Goal: Task Accomplishment & Management: Complete application form

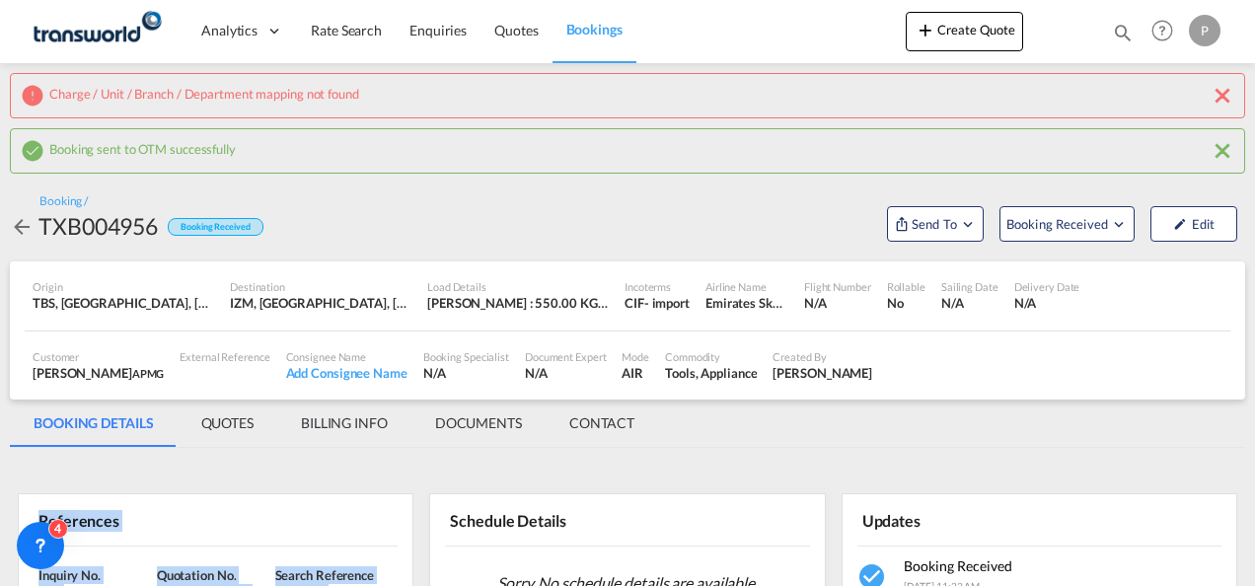
click at [971, 20] on button "Create Quote" at bounding box center [964, 31] width 117 height 39
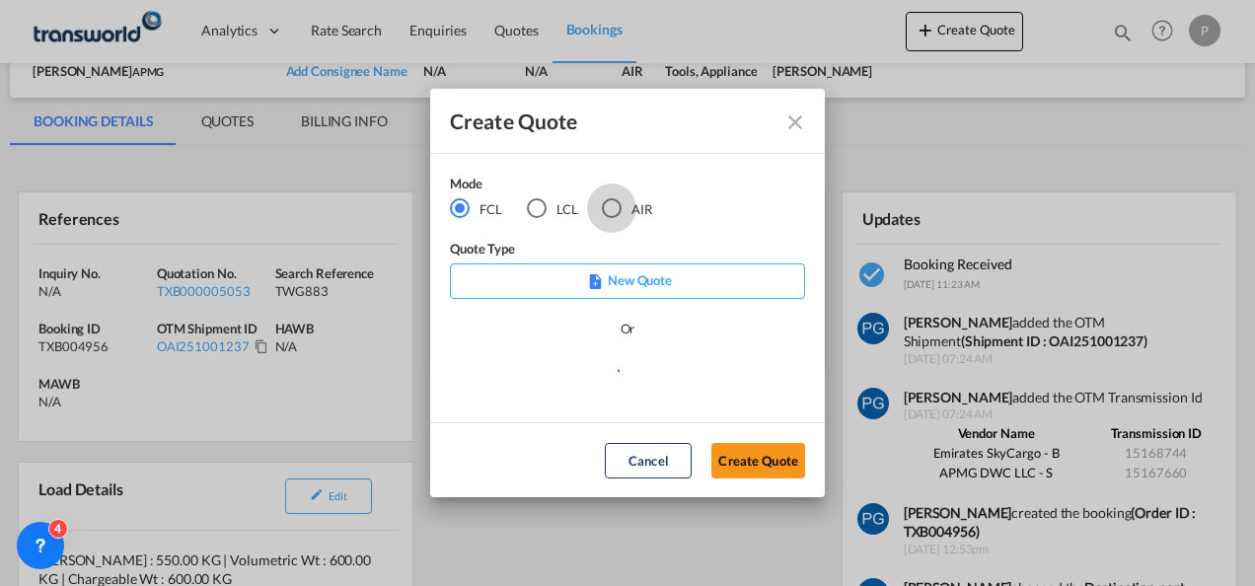
click at [622, 205] on div "AIR" at bounding box center [612, 208] width 20 height 20
click at [732, 450] on button "Create Quote" at bounding box center [758, 461] width 94 height 36
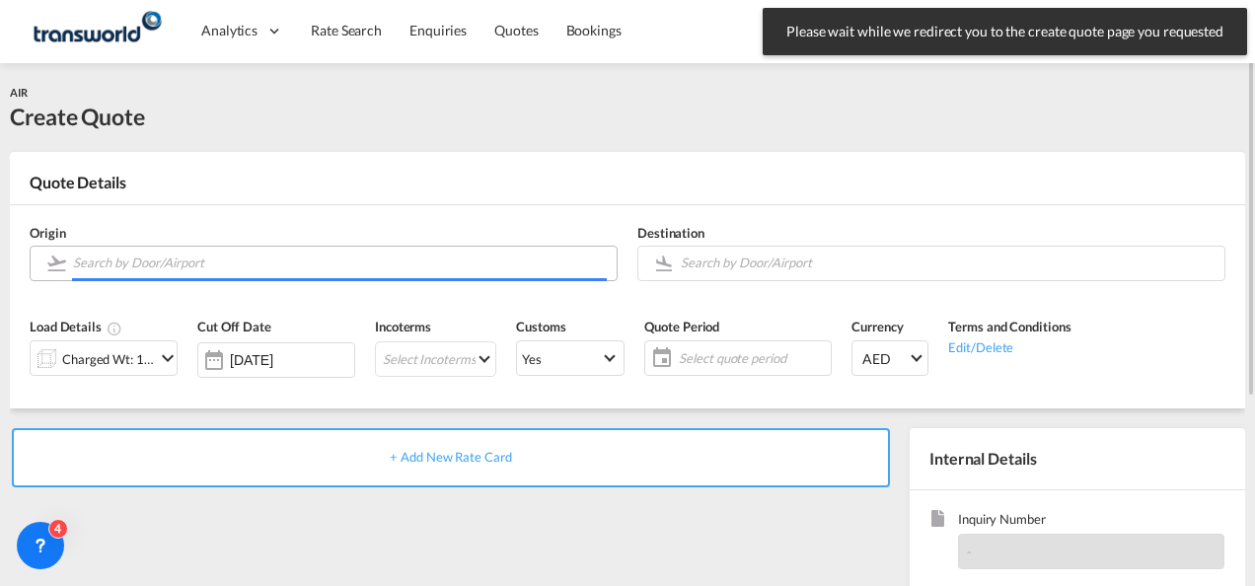
click at [223, 260] on input "Search by Door/Airport" at bounding box center [340, 263] width 534 height 35
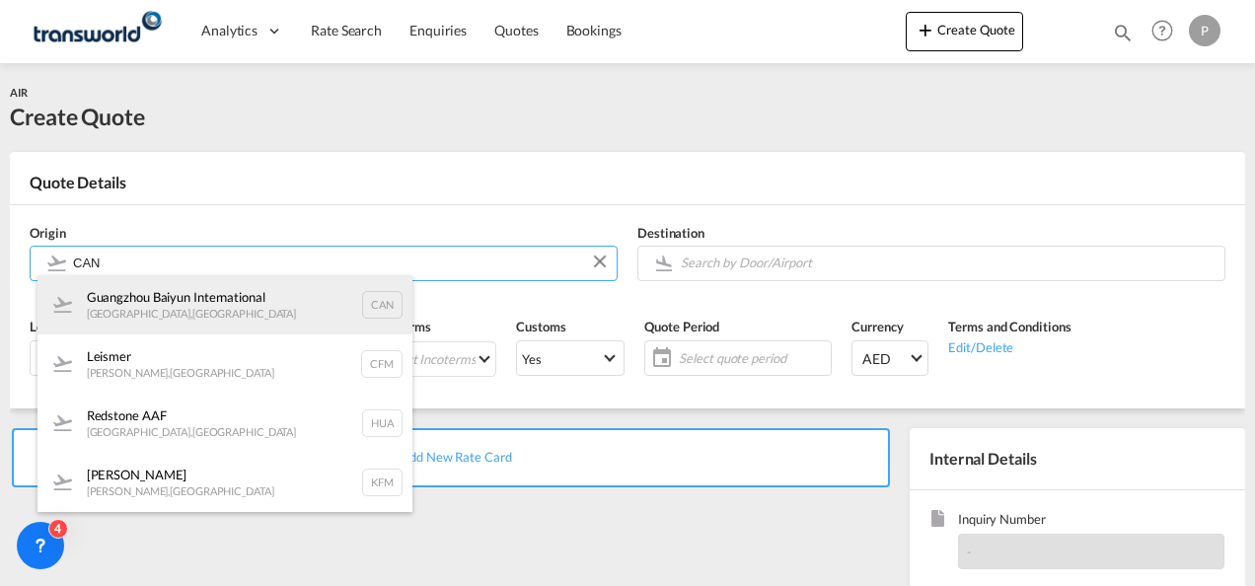
click at [230, 308] on div "Guangzhou Baiyun International [GEOGRAPHIC_DATA] , [GEOGRAPHIC_DATA] CAN" at bounding box center [224, 304] width 375 height 59
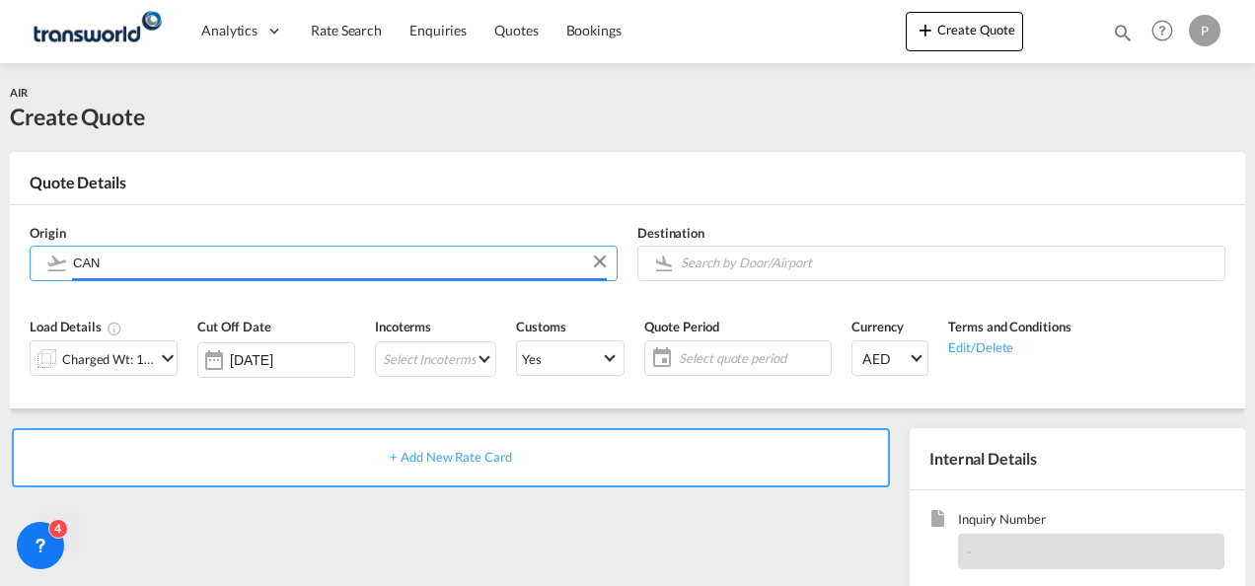
type input "Guangzhou Baiyun International, [GEOGRAPHIC_DATA], [GEOGRAPHIC_DATA]"
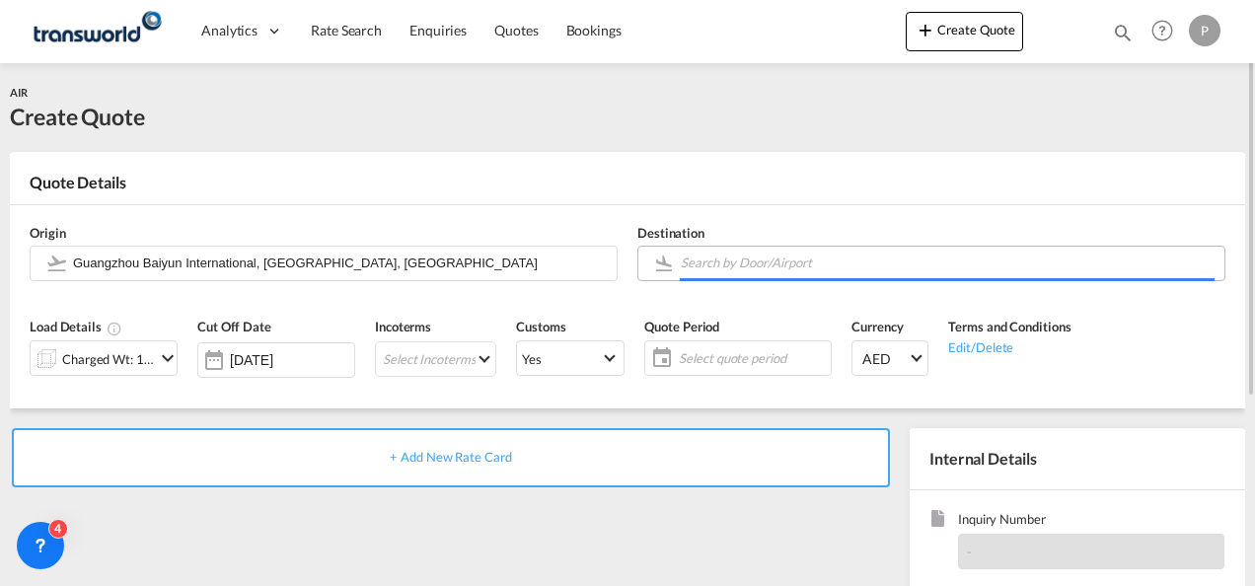
click at [717, 257] on input "Search by Door/Airport" at bounding box center [948, 263] width 534 height 35
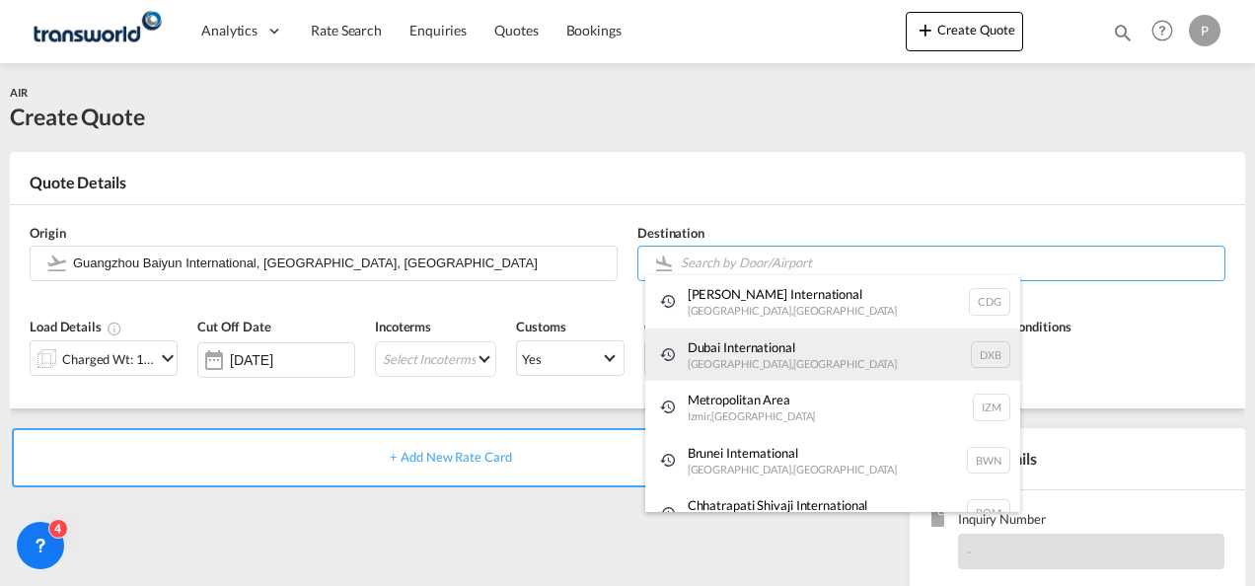
click at [726, 345] on div "Dubai International [GEOGRAPHIC_DATA] , [GEOGRAPHIC_DATA] DXB" at bounding box center [832, 355] width 375 height 53
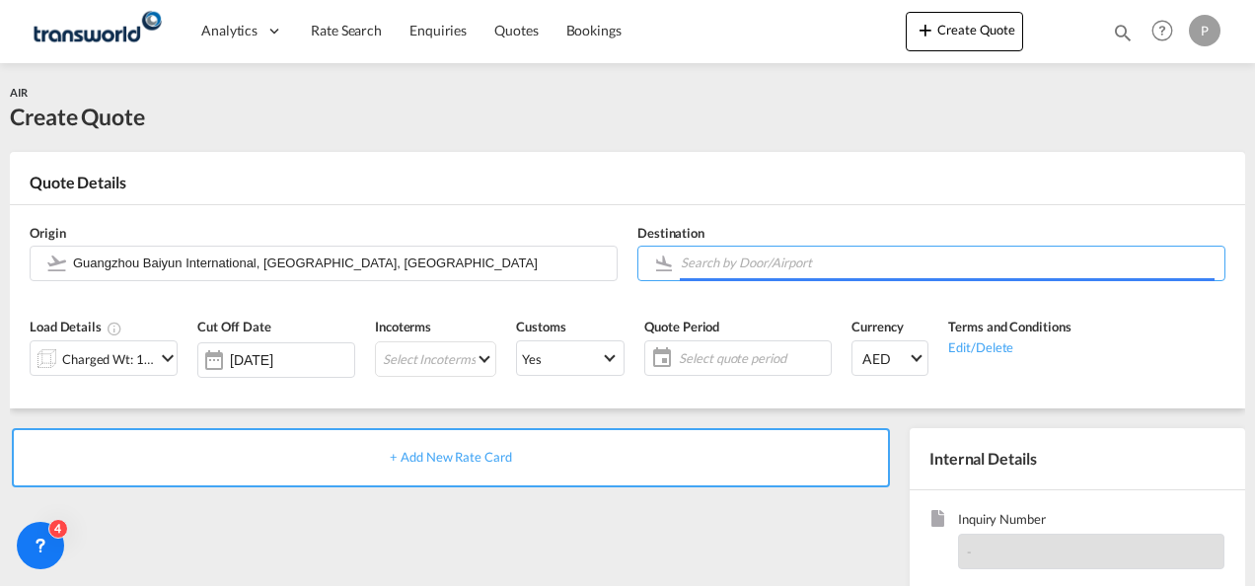
type input "Dubai International, [GEOGRAPHIC_DATA], DXB"
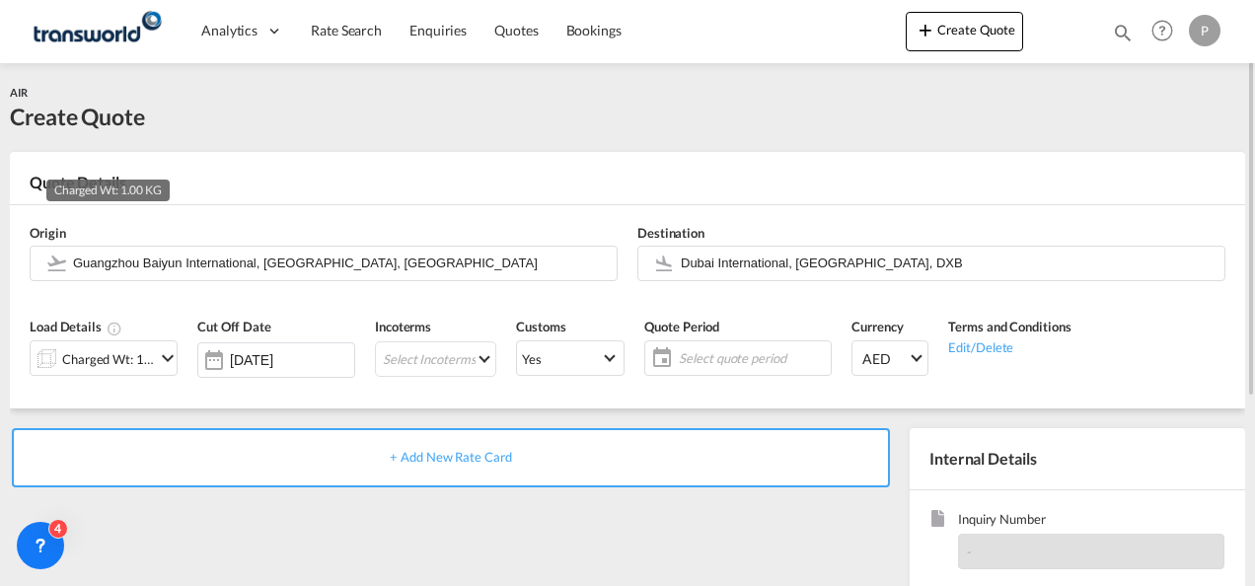
click at [132, 349] on div "Charged Wt: 1.00 KG" at bounding box center [108, 359] width 93 height 28
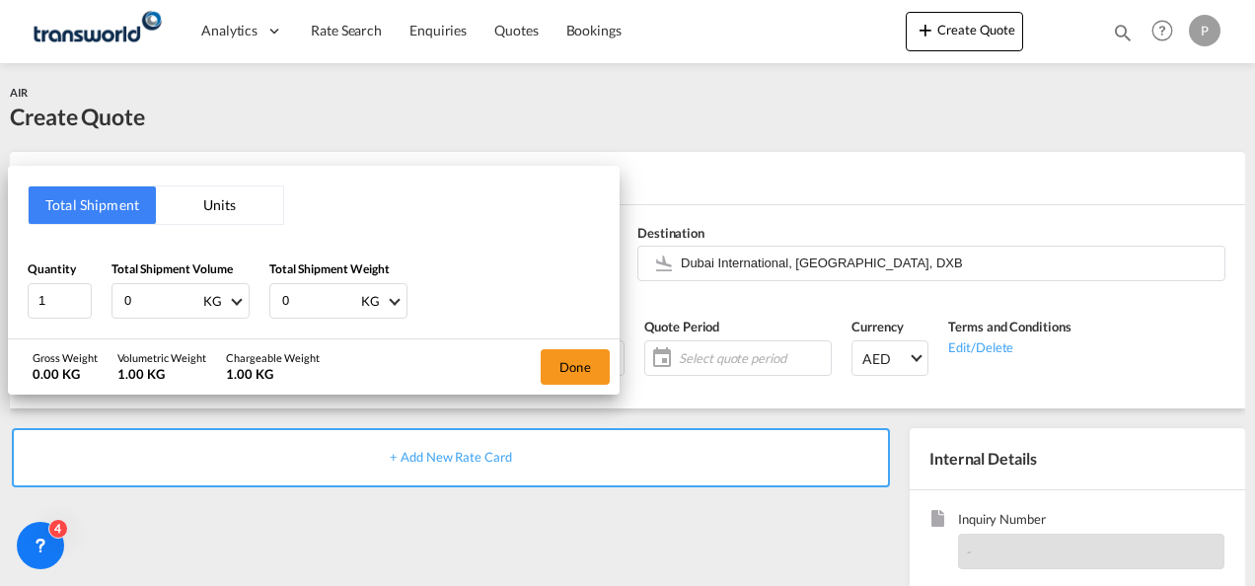
click at [168, 300] on input "0" at bounding box center [161, 301] width 79 height 34
type input "346"
click at [311, 306] on input "0" at bounding box center [319, 301] width 79 height 34
type input "346"
click at [584, 367] on button "Done" at bounding box center [575, 367] width 69 height 36
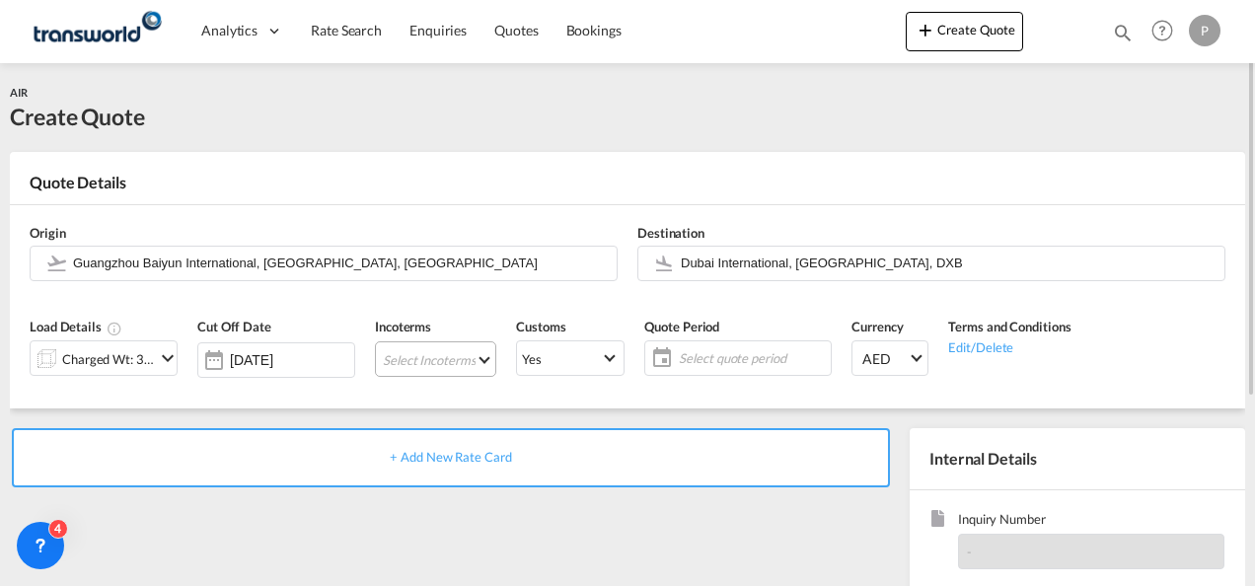
click at [391, 353] on md-select "Select Incoterms CPT - export Carrier Paid to CIF - import Cost,Insurance and F…" at bounding box center [435, 359] width 121 height 36
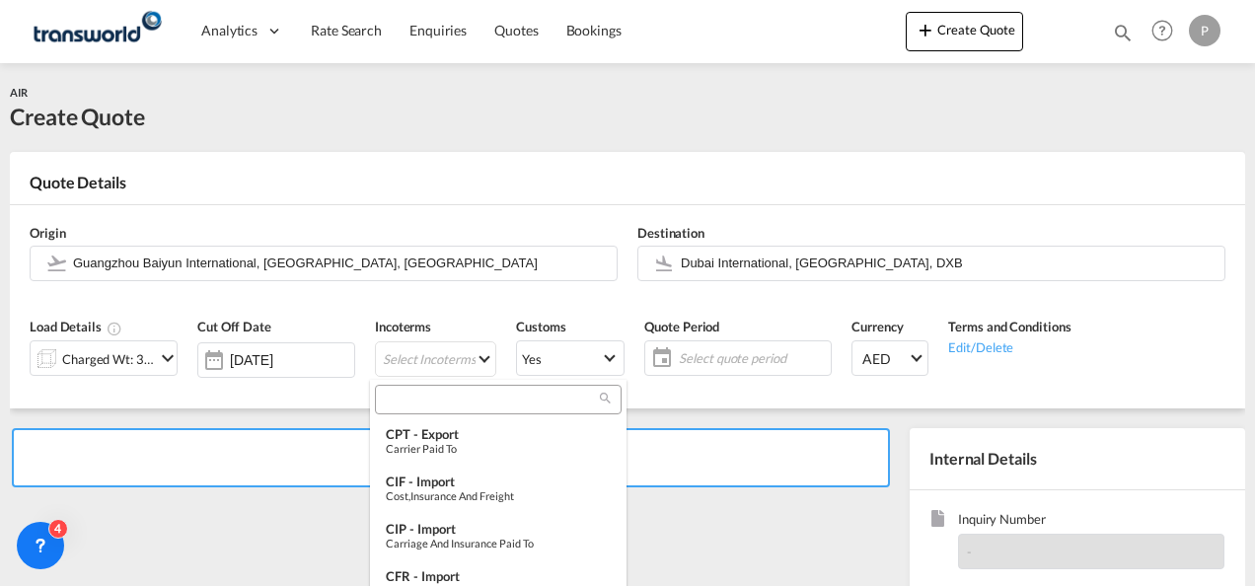
click at [415, 401] on input "search" at bounding box center [490, 400] width 219 height 18
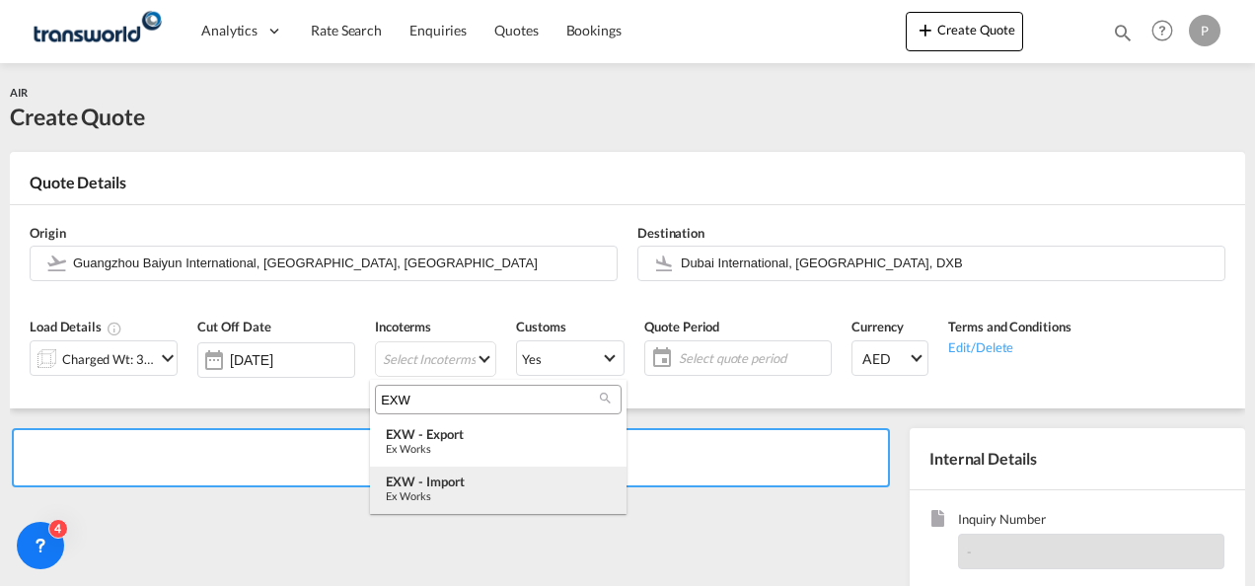
type input "EXW"
click at [440, 474] on div "EXW - import" at bounding box center [498, 482] width 225 height 16
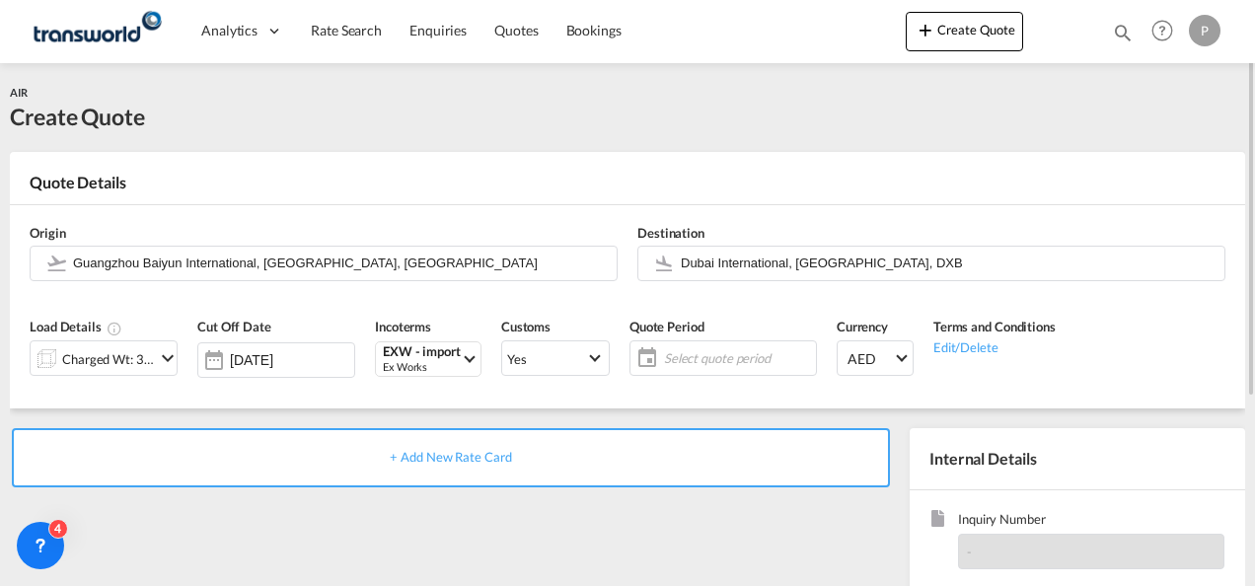
click at [699, 361] on span "Select quote period" at bounding box center [737, 358] width 147 height 18
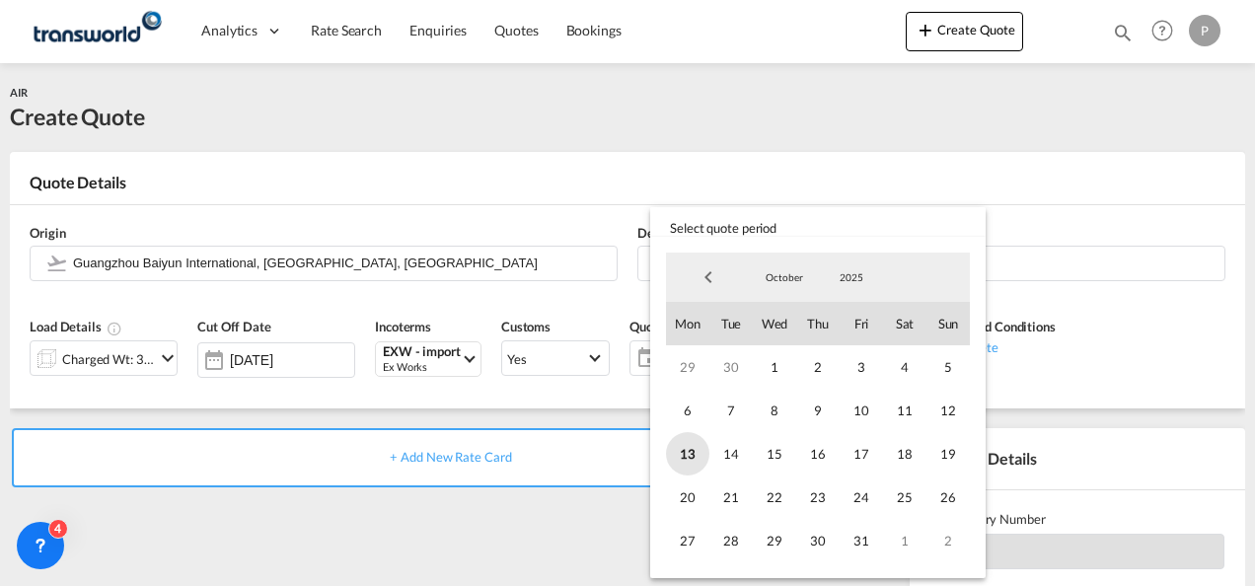
click at [690, 452] on span "13" at bounding box center [687, 453] width 43 height 43
click at [862, 545] on span "31" at bounding box center [861, 540] width 43 height 43
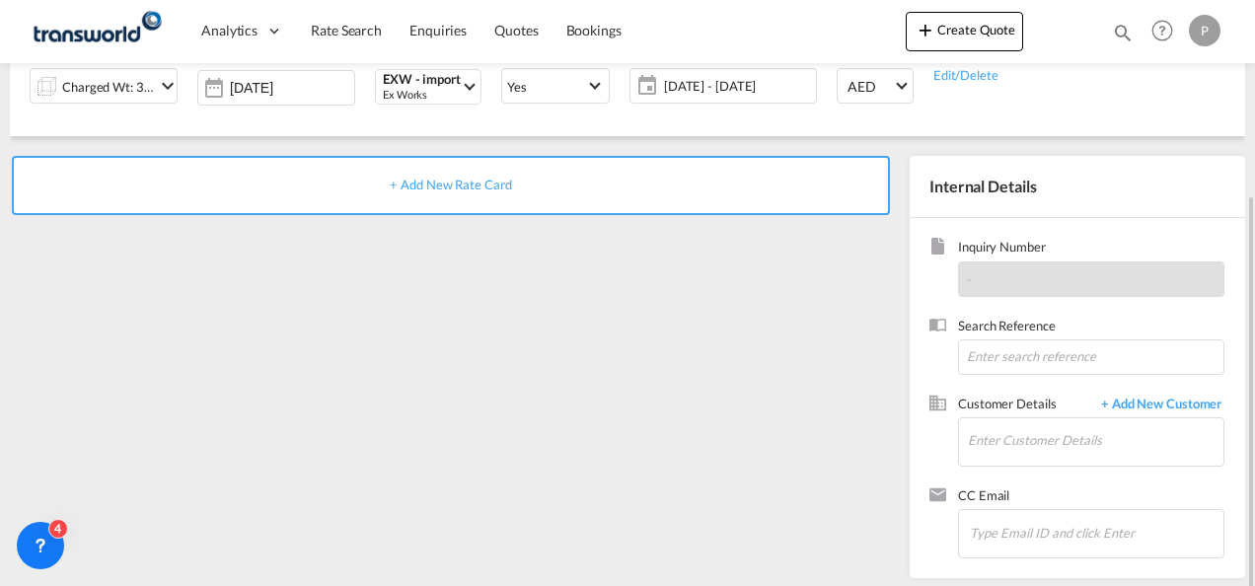
scroll to position [278, 0]
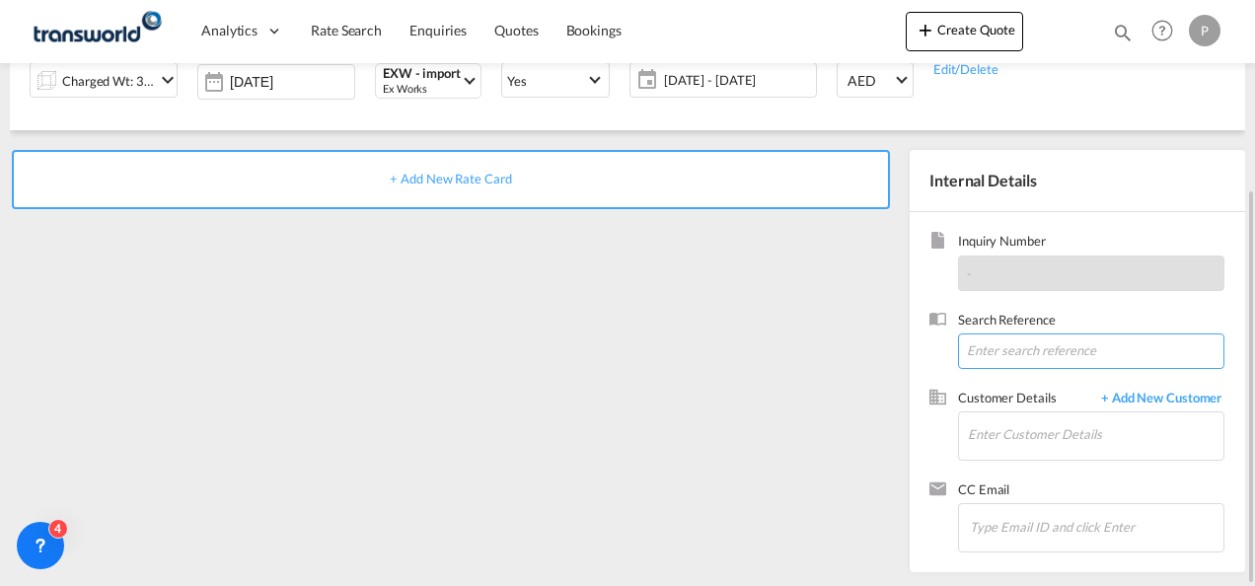
click at [1032, 353] on input at bounding box center [1091, 351] width 266 height 36
type input "TWG1098"
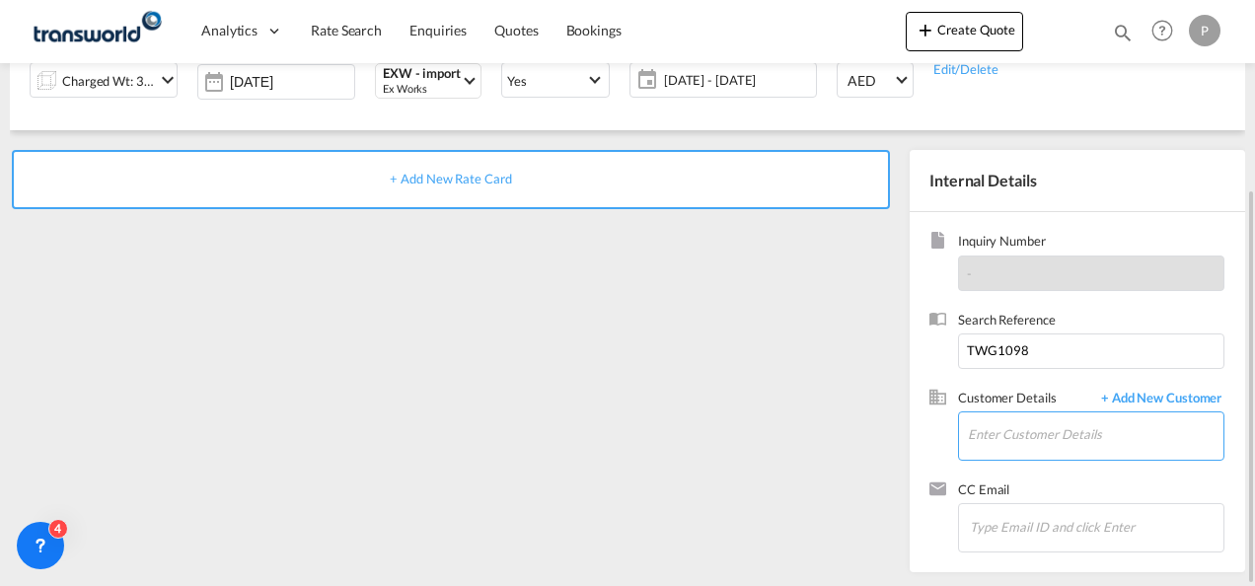
click at [1013, 438] on input "Enter Customer Details" at bounding box center [1096, 434] width 256 height 44
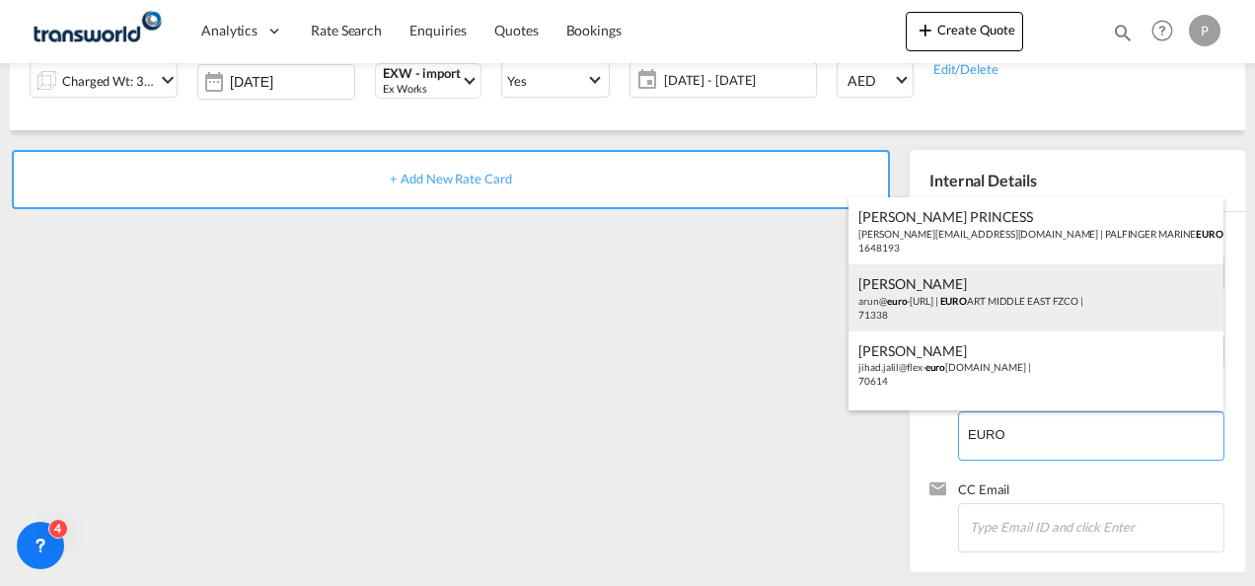
click at [968, 308] on div "[PERSON_NAME] [PERSON_NAME]@ euro -[URL] | EURO ART [GEOGRAPHIC_DATA] FZCO | 71…" at bounding box center [1036, 297] width 375 height 67
type input "EUROART MIDDLE EAST FZCO, [PERSON_NAME], [PERSON_NAME][EMAIL_ADDRESS][DOMAIN_NA…"
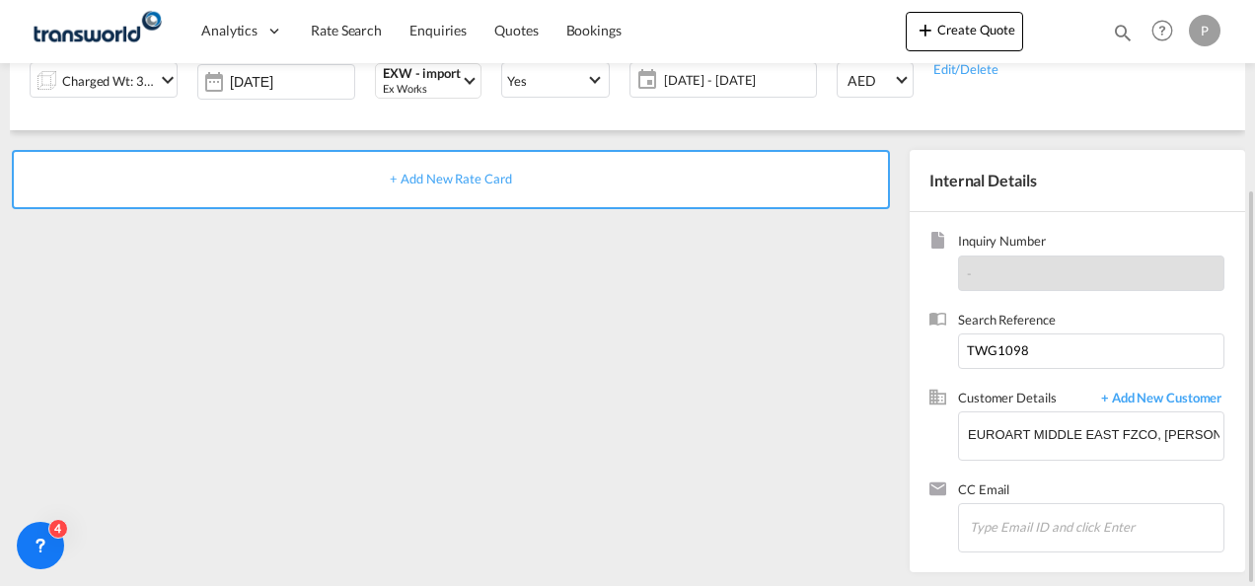
click at [441, 193] on div "+ Add New Rate Card" at bounding box center [451, 179] width 878 height 59
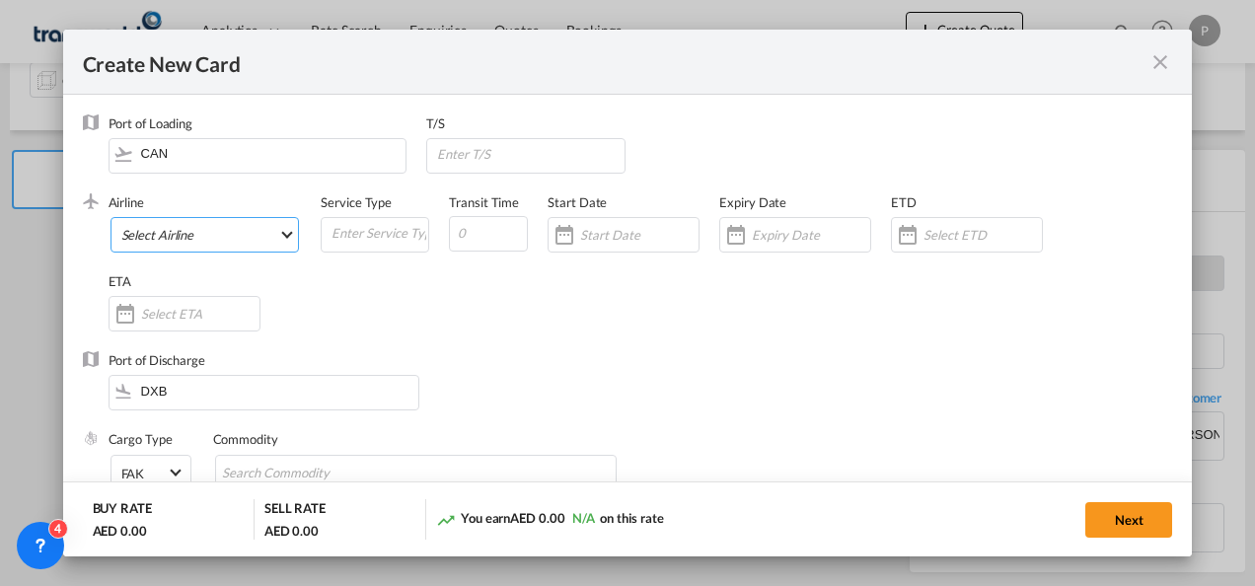
click at [237, 236] on md-select "Select Airline AIR EXPRESS S.A. (1166- / -) CMA CGM Air Cargo (1140-2C / -) DDW…" at bounding box center [205, 235] width 189 height 36
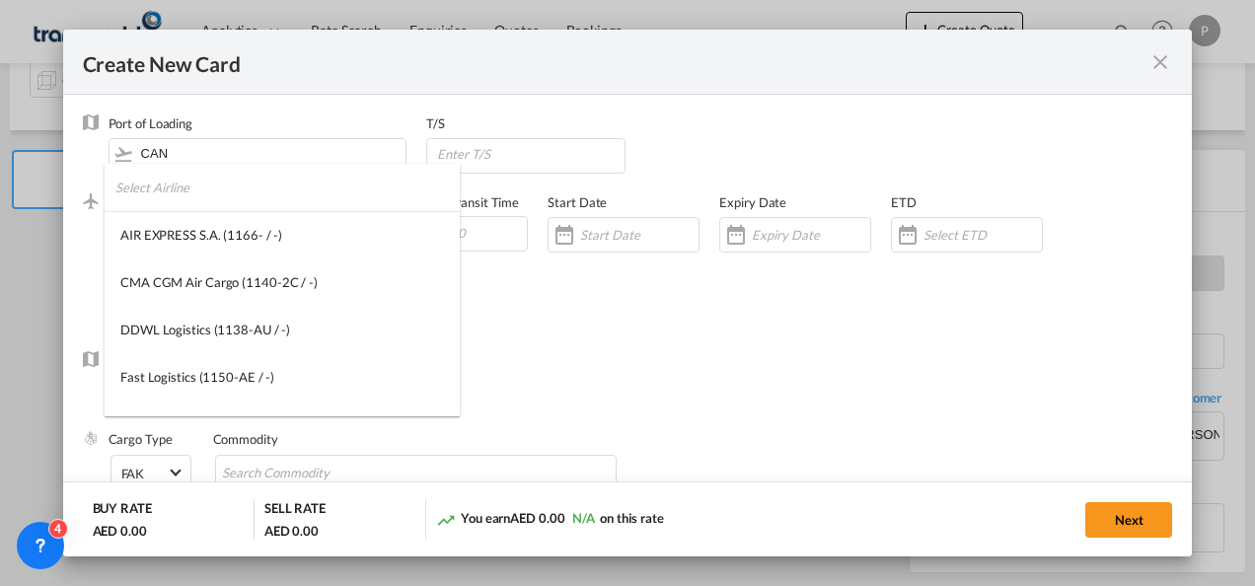
click at [197, 192] on input "search" at bounding box center [287, 187] width 344 height 47
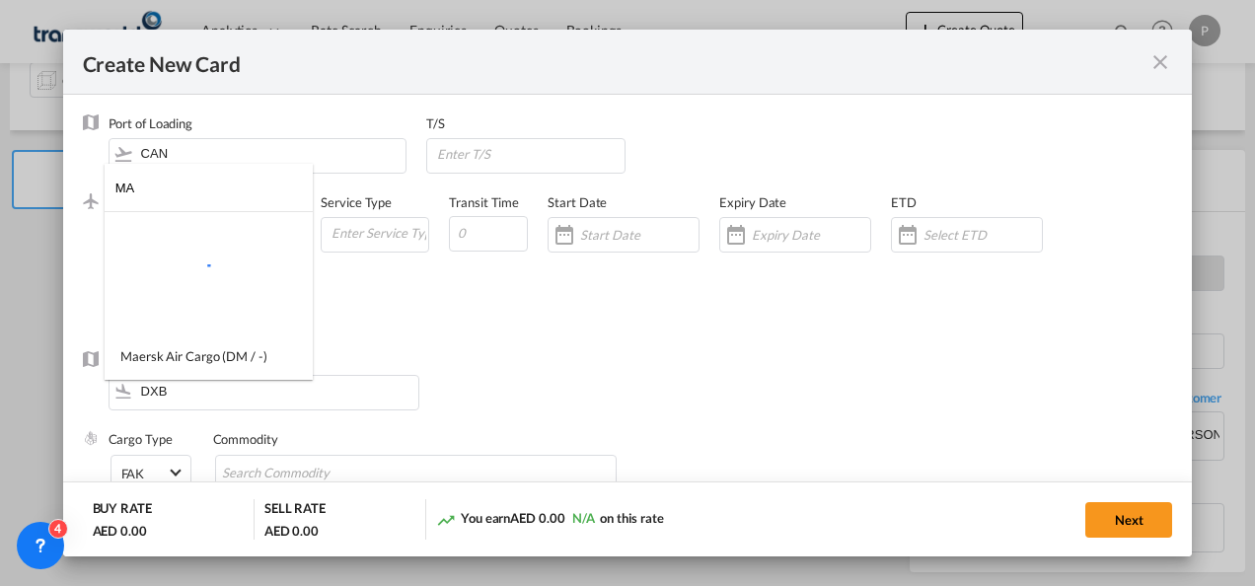
type input "M"
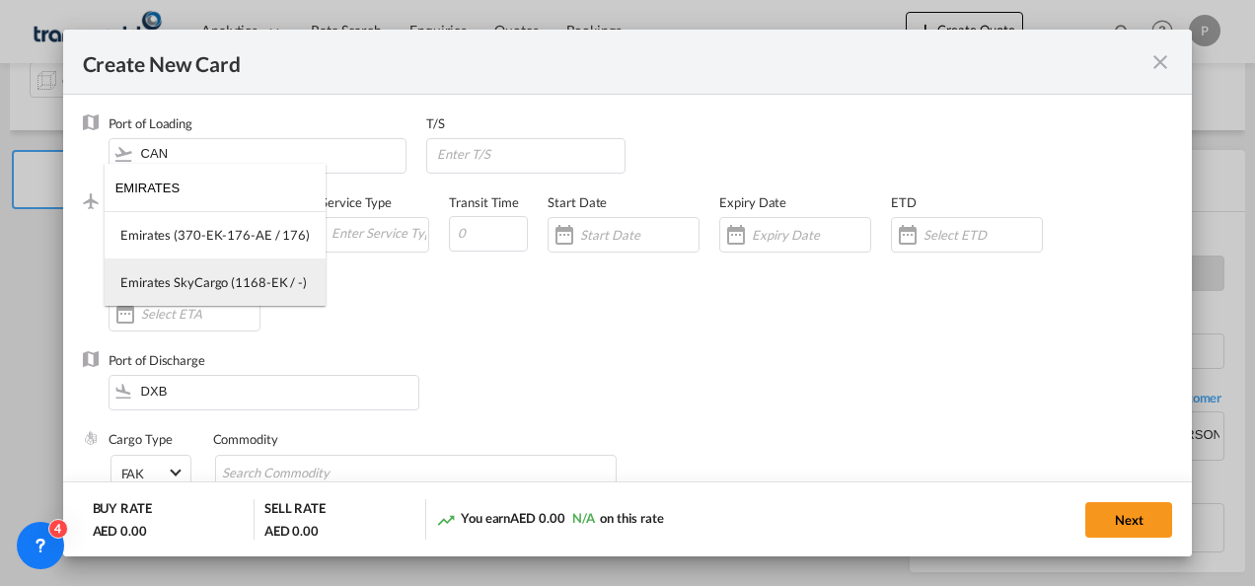
type input "EMIRATES"
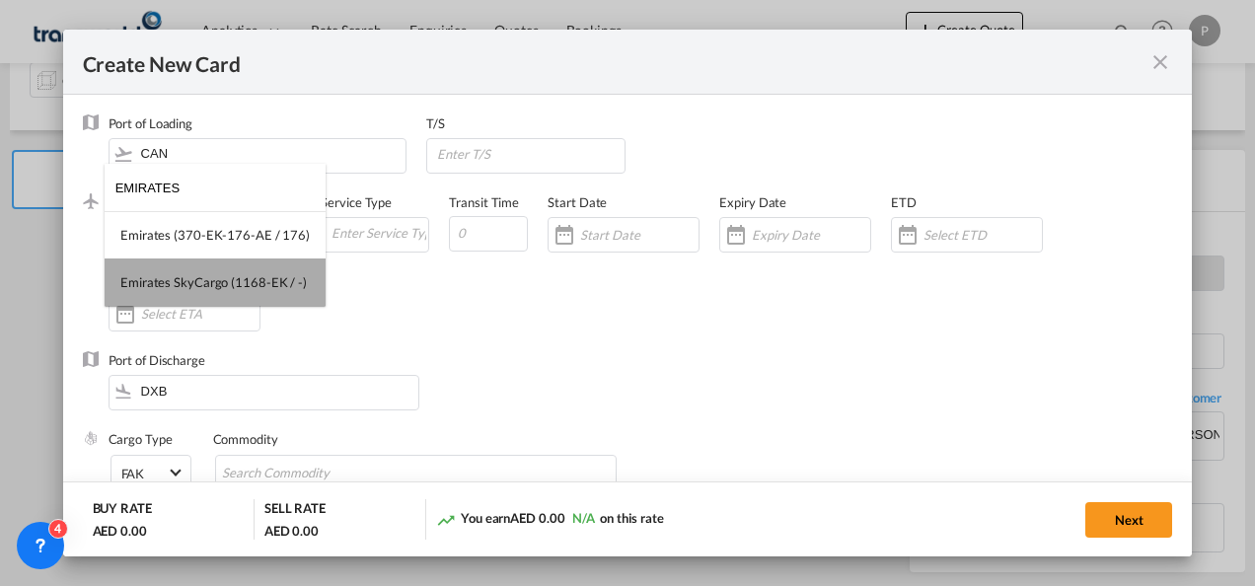
click at [218, 270] on md-option "Emirates SkyCargo (1168-EK / -)" at bounding box center [215, 282] width 221 height 47
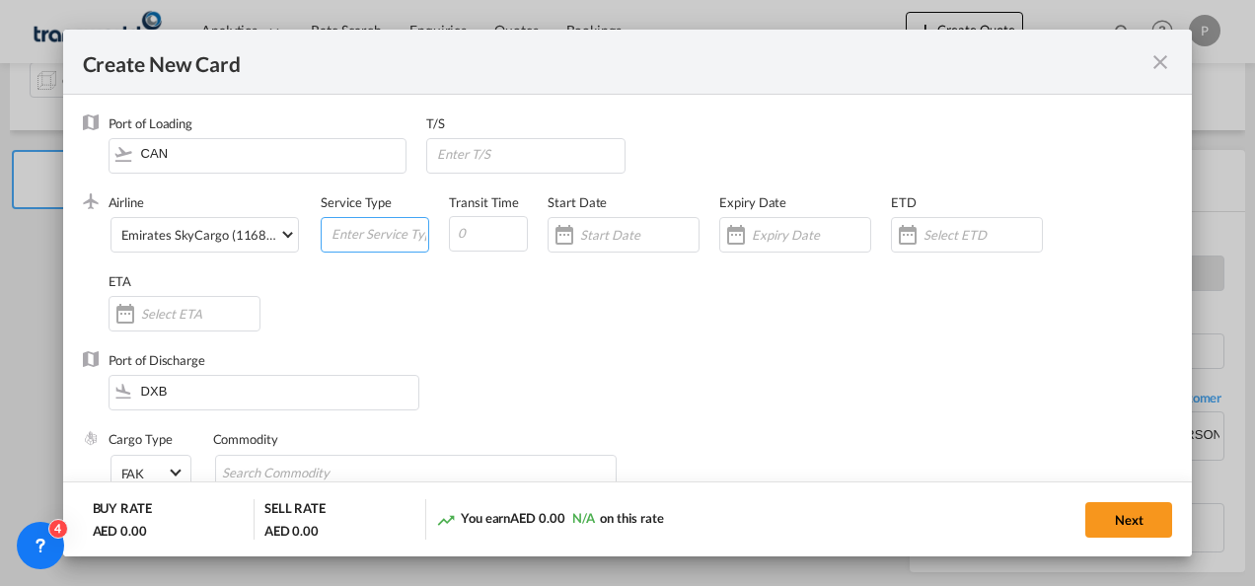
click at [384, 222] on input "Create New Card ..." at bounding box center [379, 233] width 99 height 30
type input "EXW IMPORT"
click at [787, 232] on input "Create New Card ..." at bounding box center [811, 235] width 118 height 16
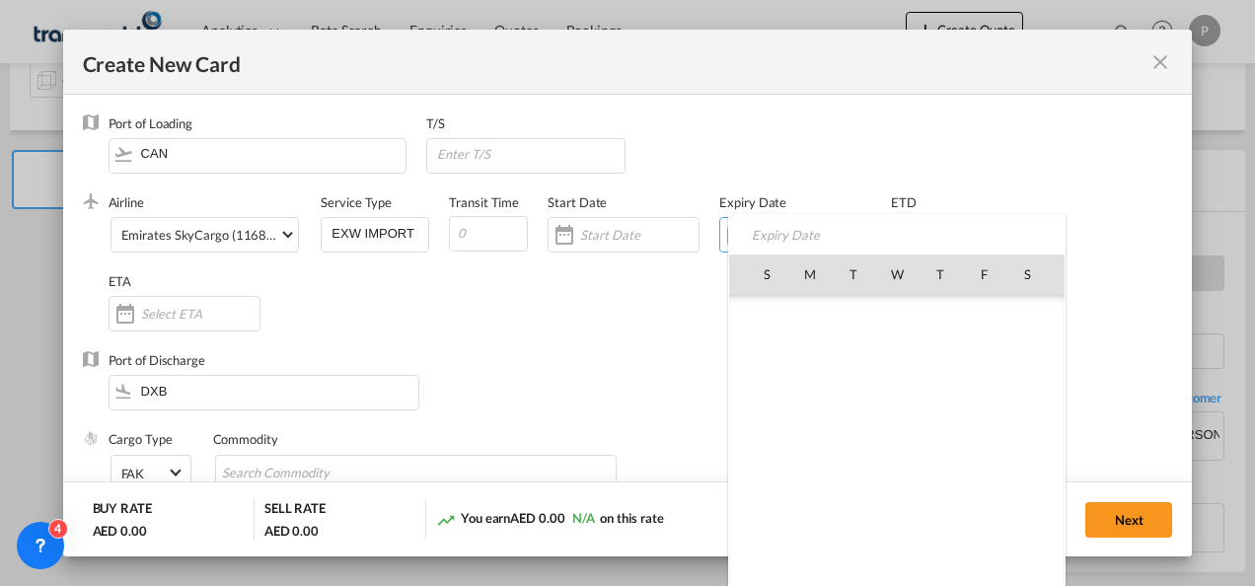
scroll to position [457300, 0]
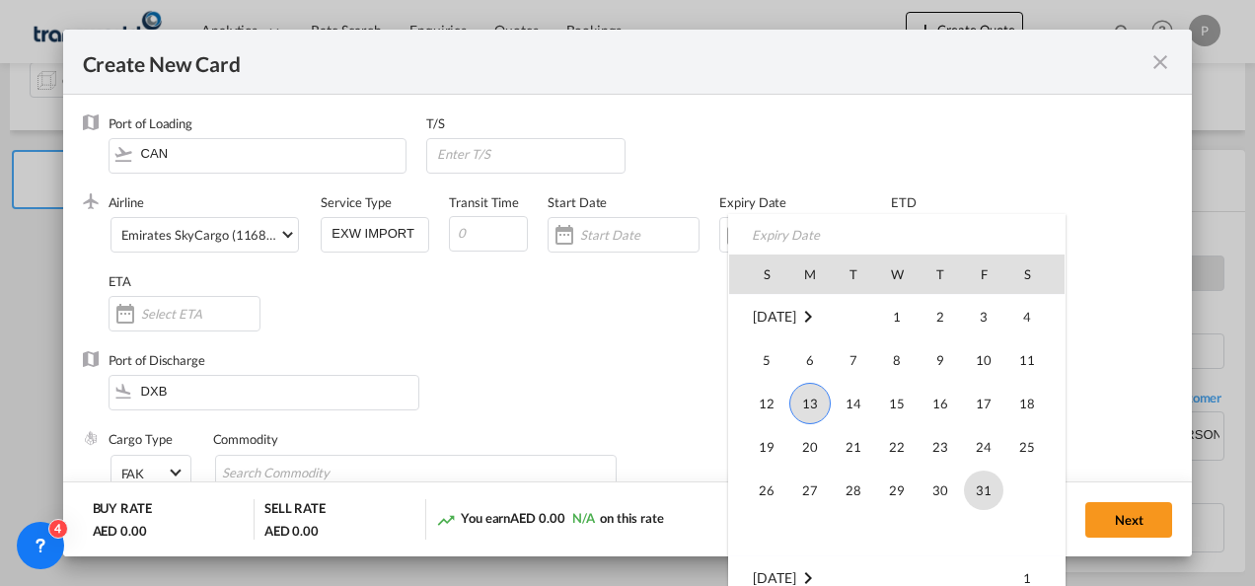
click at [969, 484] on span "31" at bounding box center [983, 490] width 39 height 39
type input "[DATE]"
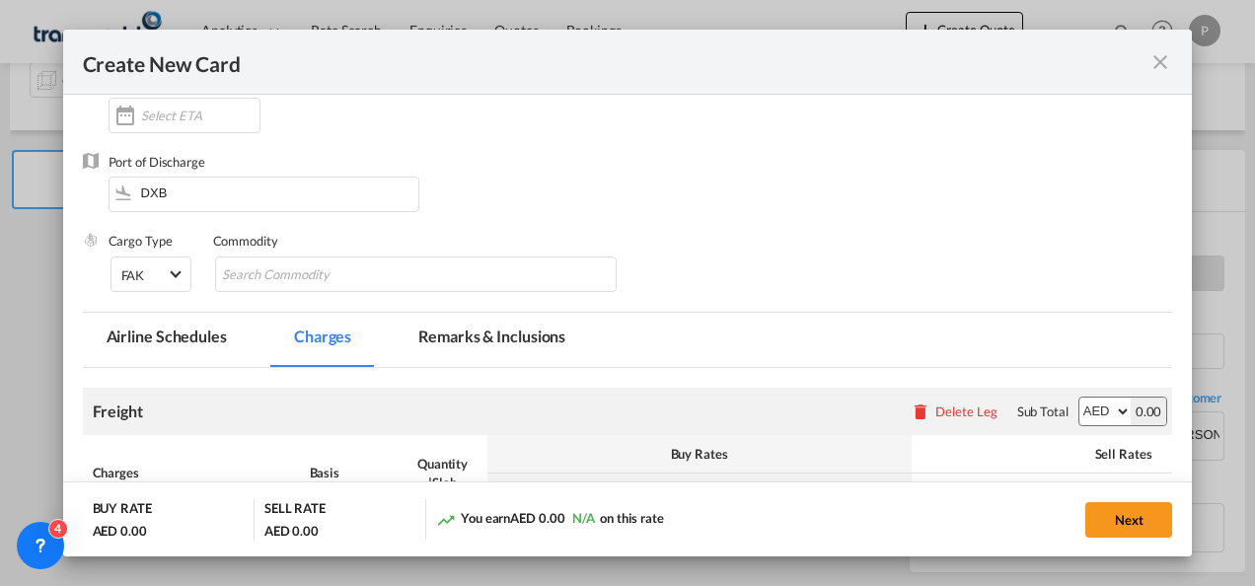
scroll to position [202, 0]
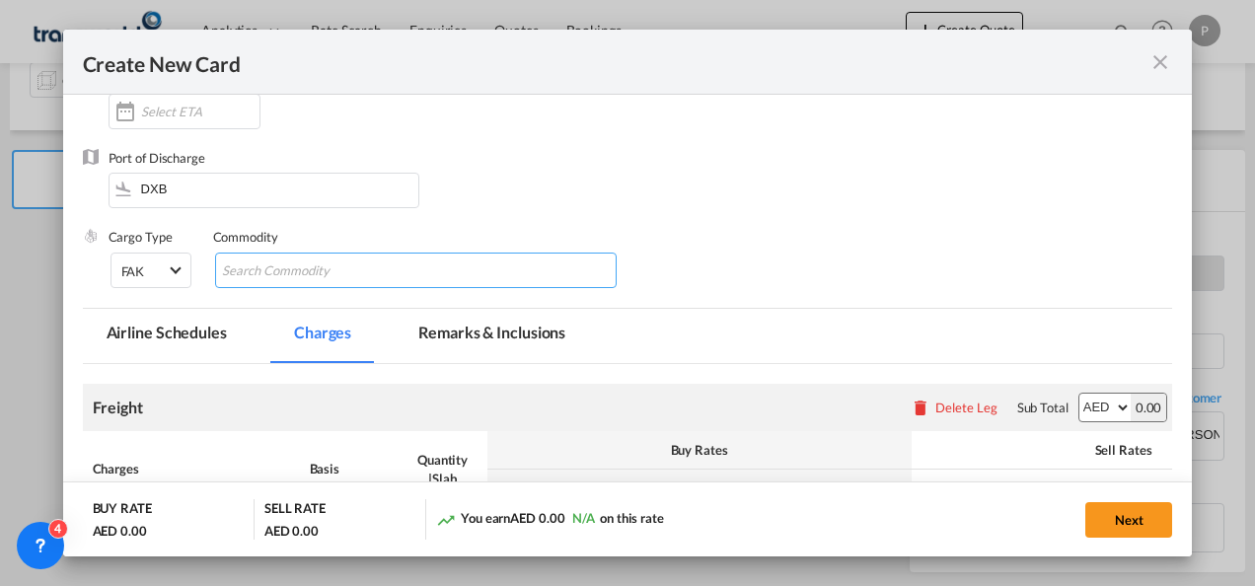
click at [330, 267] on input "Chips input." at bounding box center [312, 272] width 181 height 32
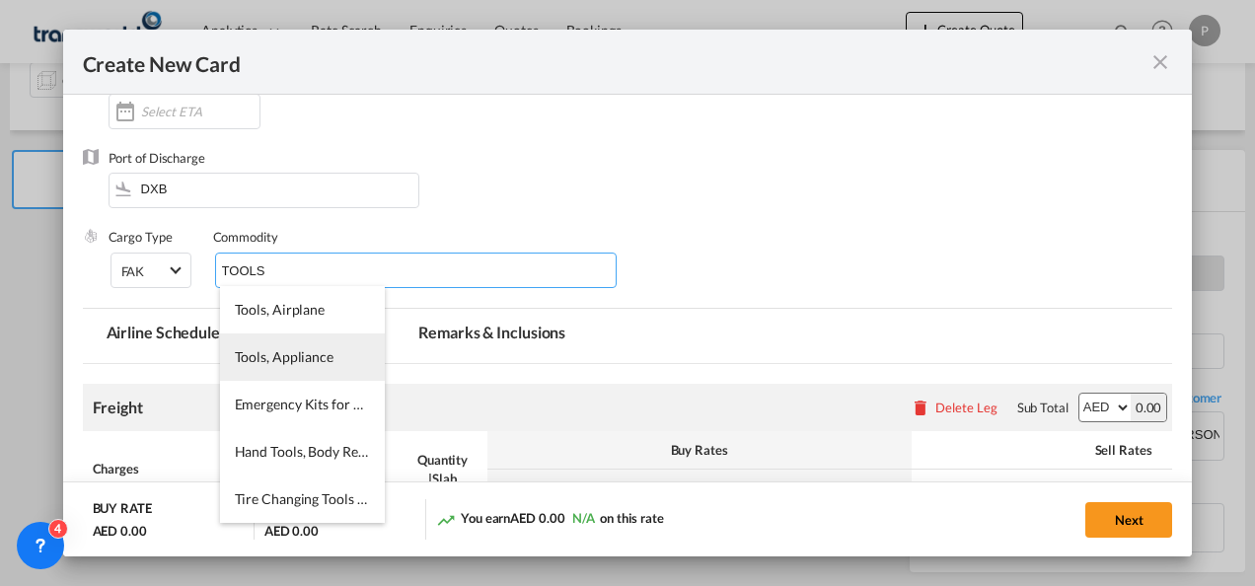
type input "TOOLS"
click at [302, 353] on span "Tools, Appliance" at bounding box center [284, 356] width 99 height 17
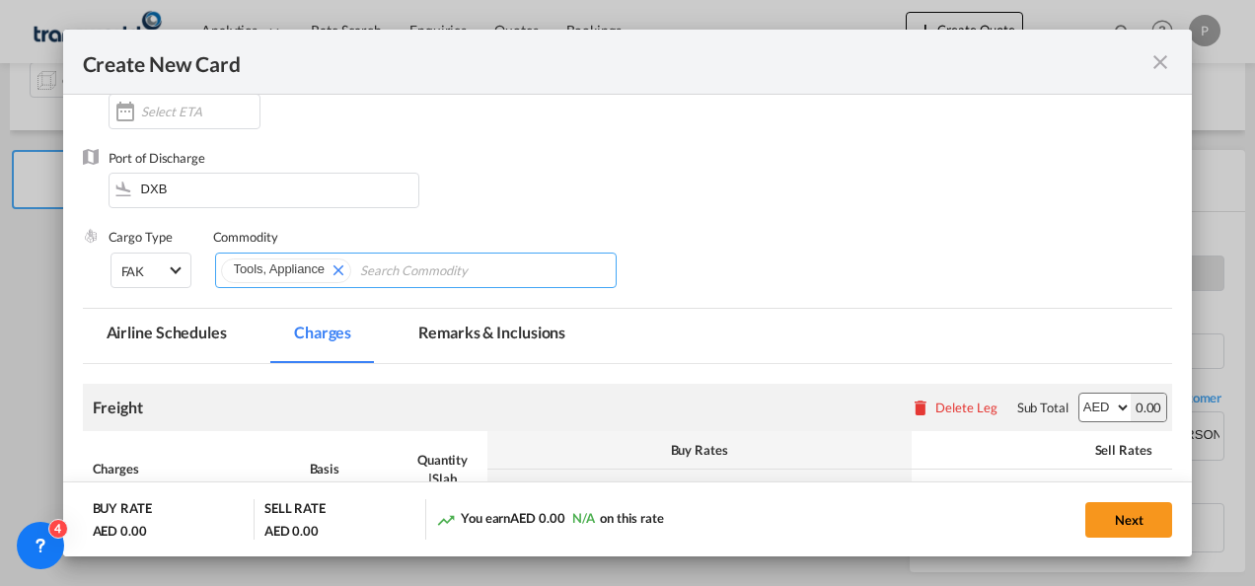
scroll to position [414, 0]
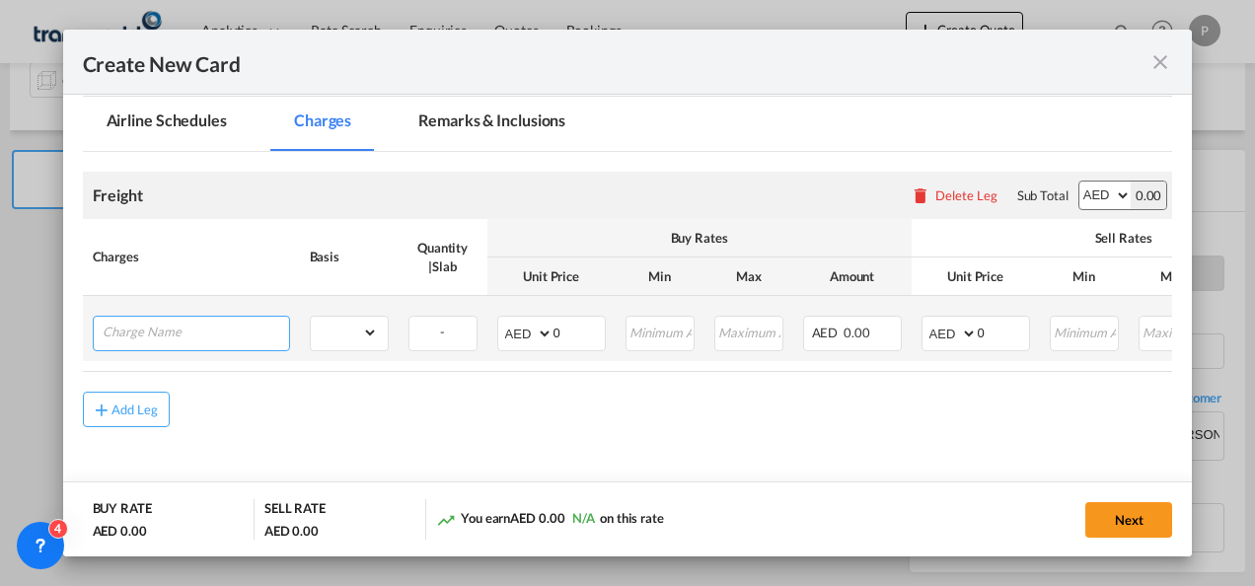
click at [198, 333] on input "Charge Name" at bounding box center [196, 332] width 186 height 30
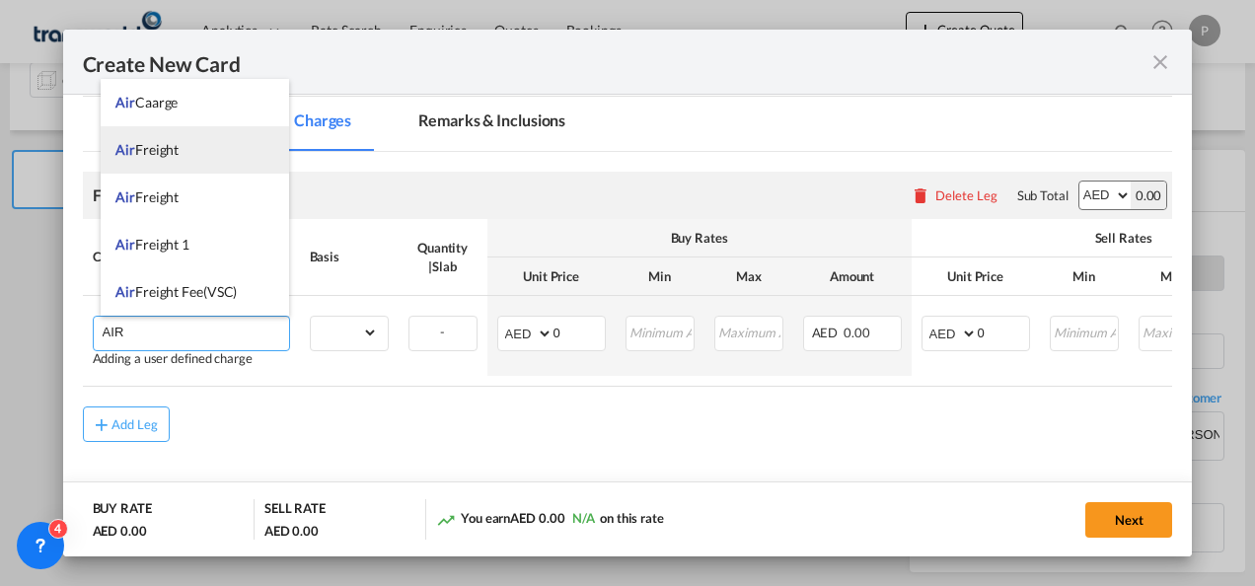
click at [186, 158] on li "Air Freight" at bounding box center [195, 149] width 188 height 47
type input "Air Freight"
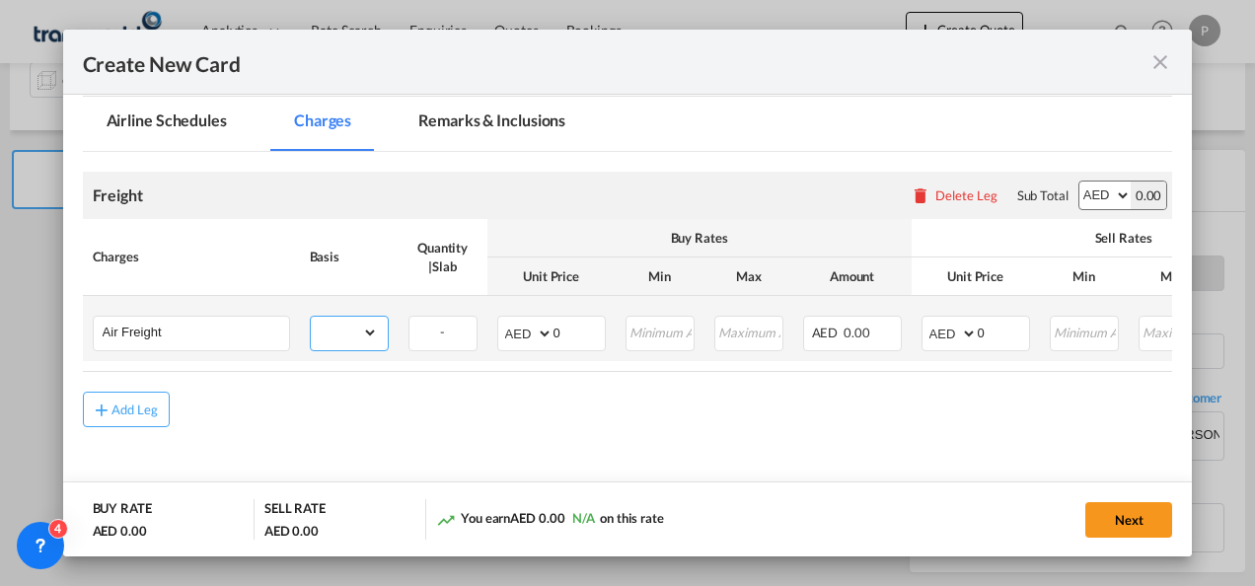
click at [369, 330] on select "gross_weight volumetric_weight per_shipment per_bl per_km % on air freight per_…" at bounding box center [344, 333] width 67 height 32
select select "per_shipment"
click at [311, 317] on select "gross_weight volumetric_weight per_shipment per_bl per_km % on air freight per_…" at bounding box center [344, 333] width 67 height 32
click at [1006, 322] on input "0" at bounding box center [1003, 332] width 51 height 30
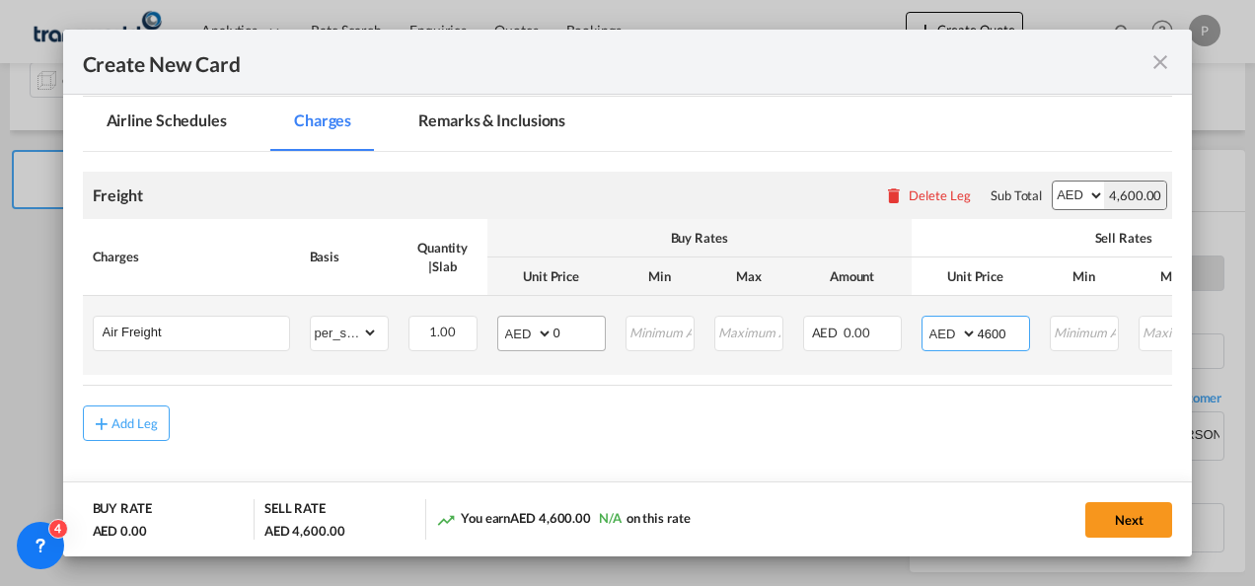
type input "4600"
click at [568, 334] on input "0" at bounding box center [579, 332] width 51 height 30
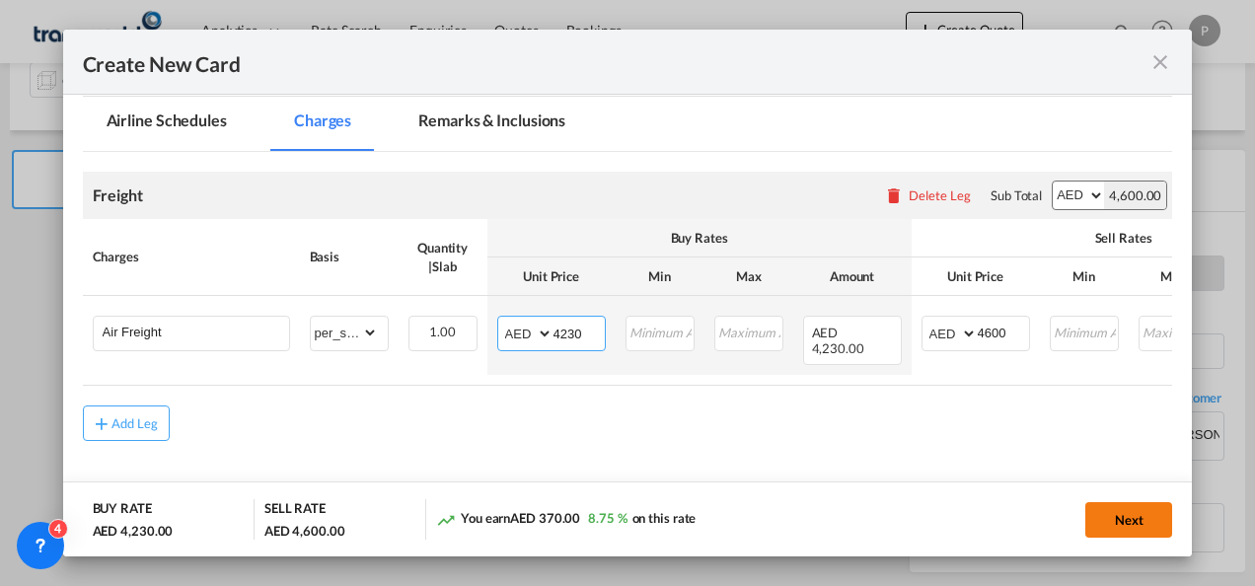
type input "4230"
click at [1145, 515] on button "Next" at bounding box center [1128, 520] width 87 height 36
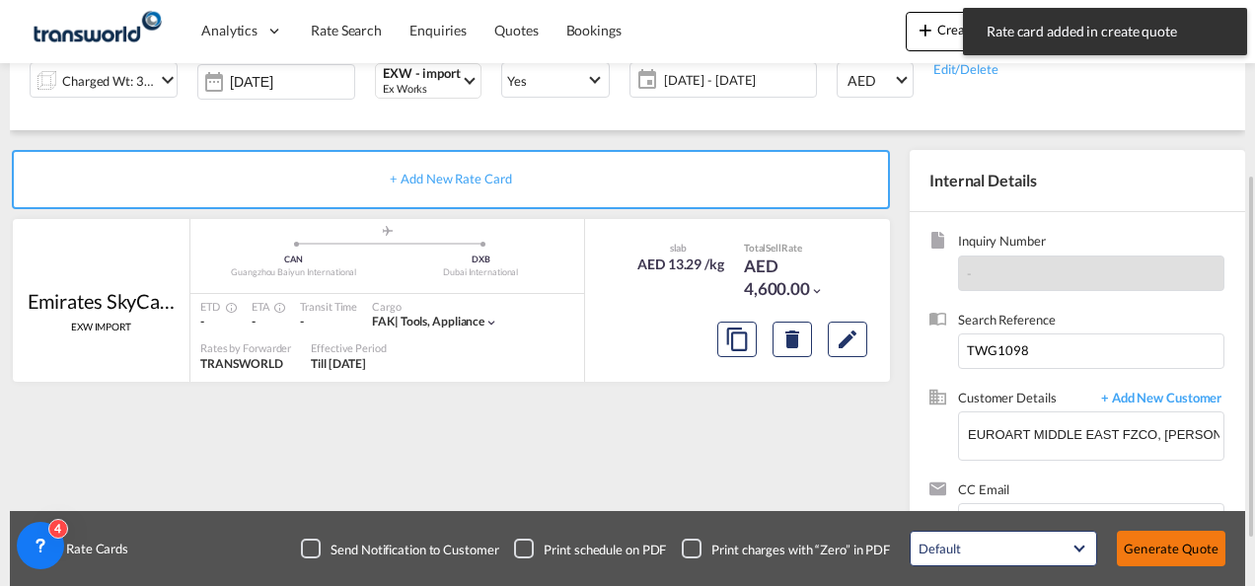
click at [1172, 543] on button "Generate Quote" at bounding box center [1171, 549] width 109 height 36
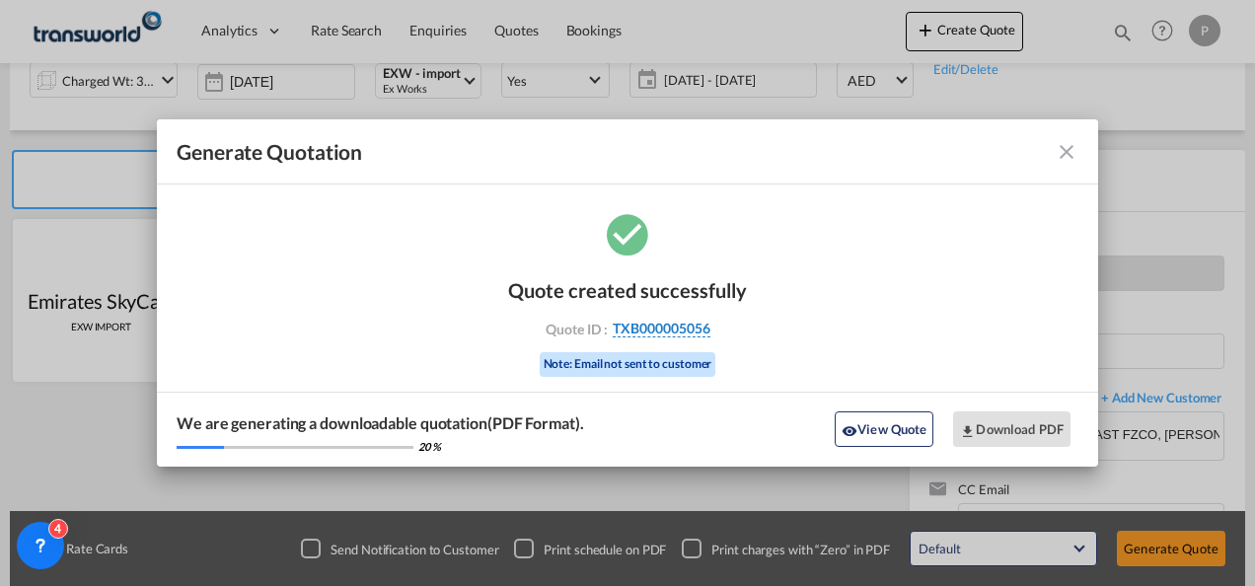
click at [661, 327] on span "TXB000005056" at bounding box center [662, 329] width 98 height 18
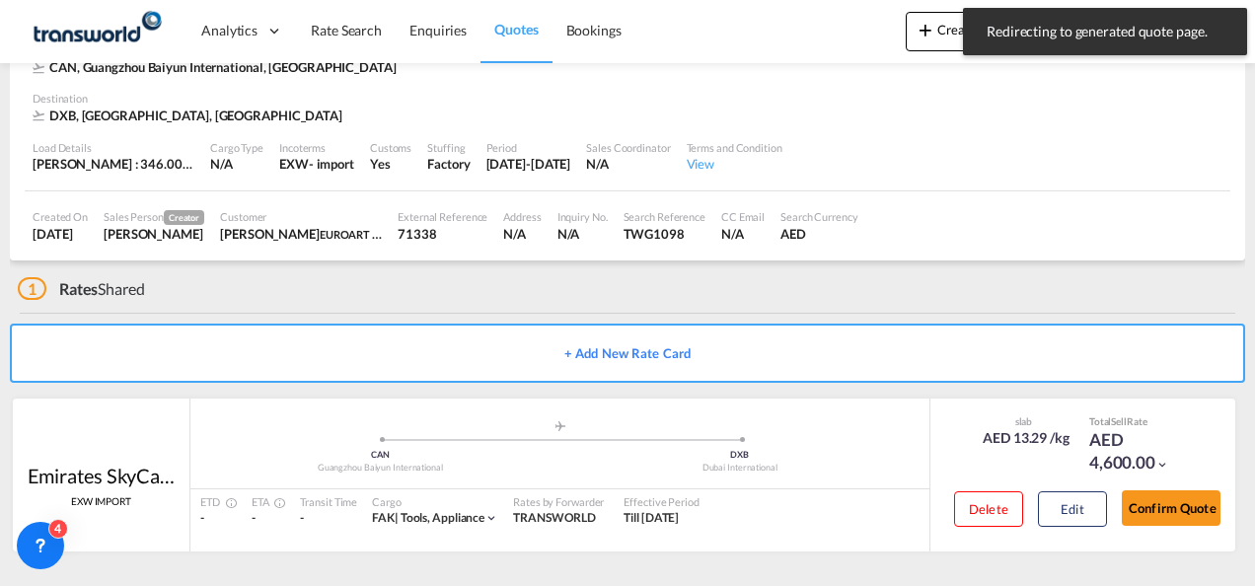
scroll to position [120, 0]
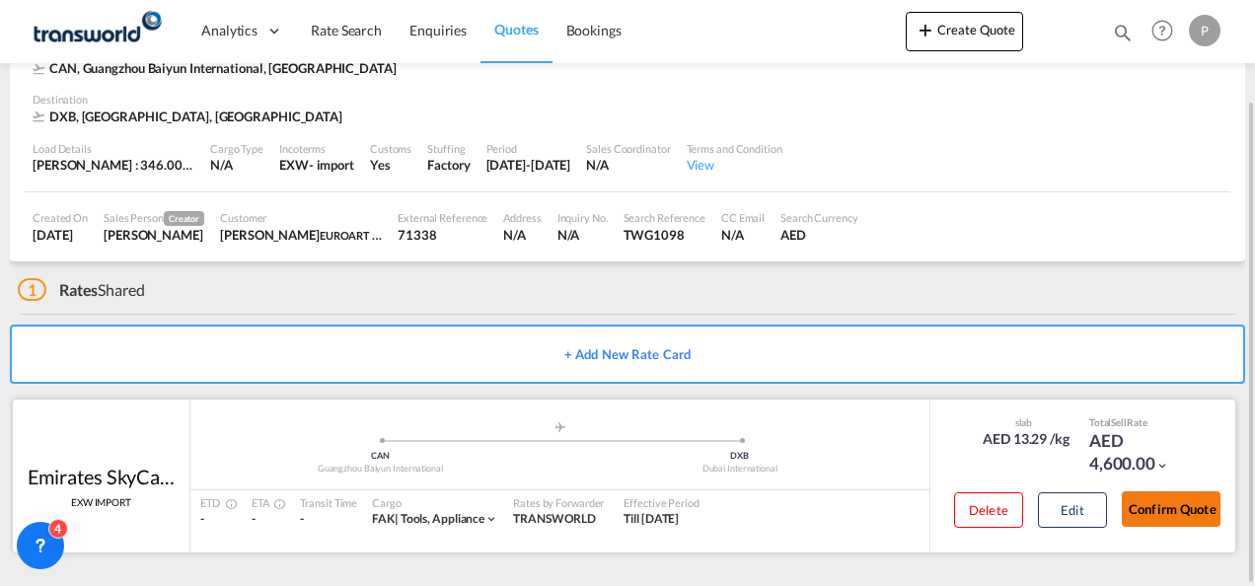
click at [1184, 496] on button "Confirm Quote" at bounding box center [1171, 509] width 99 height 36
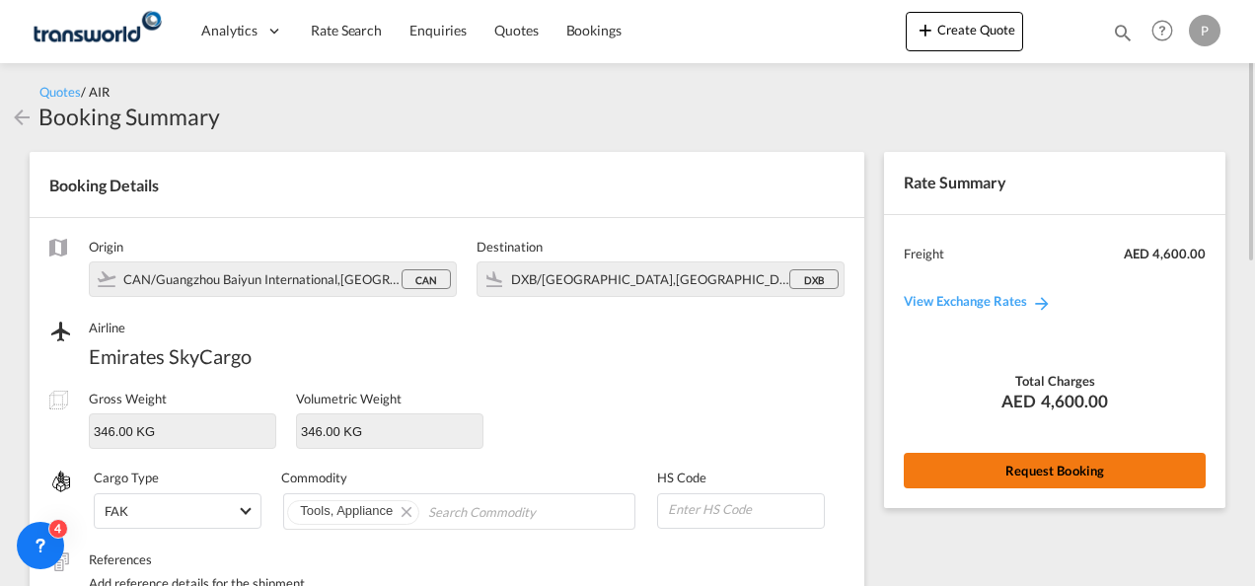
click at [1037, 465] on button "Request Booking" at bounding box center [1055, 471] width 302 height 36
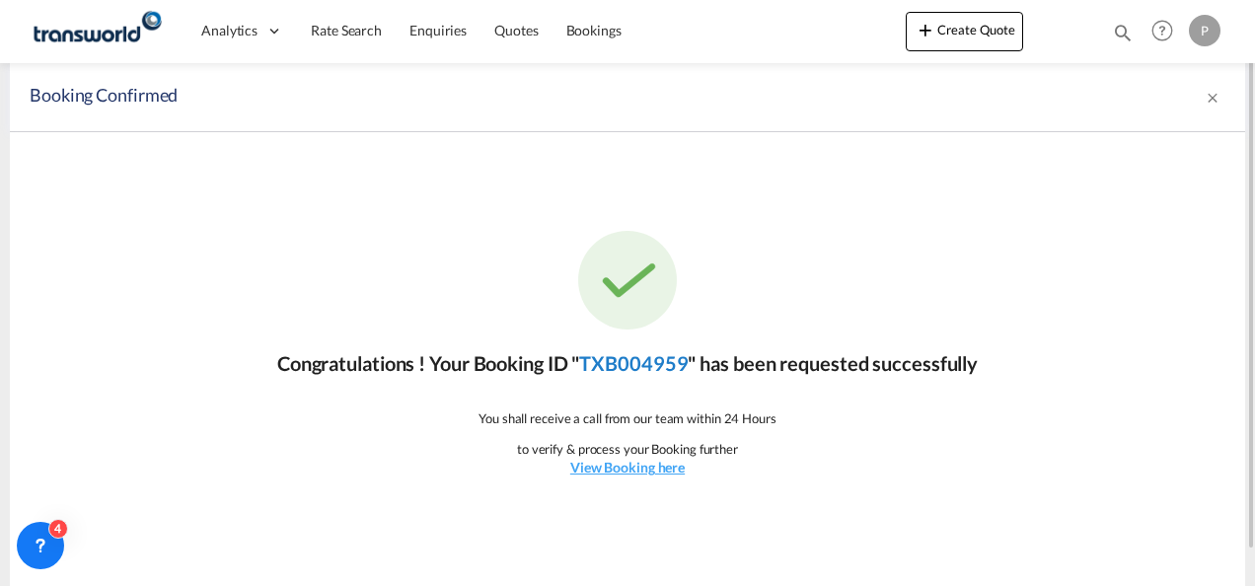
click at [629, 372] on link "TXB004959" at bounding box center [633, 363] width 109 height 24
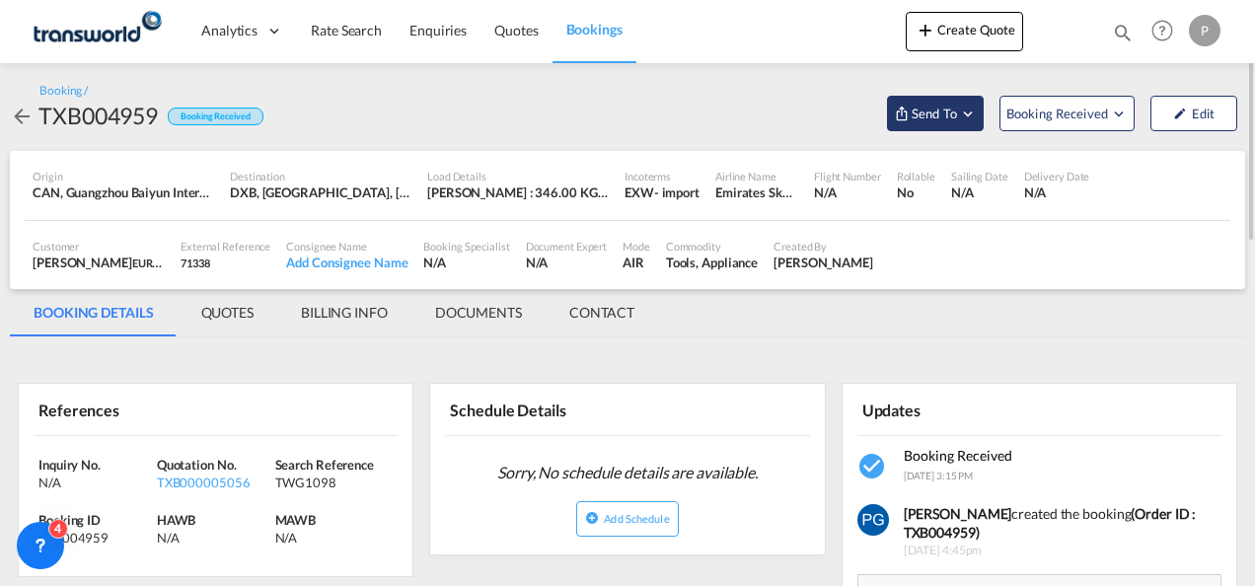
click at [914, 111] on span "Send To" at bounding box center [934, 114] width 49 height 20
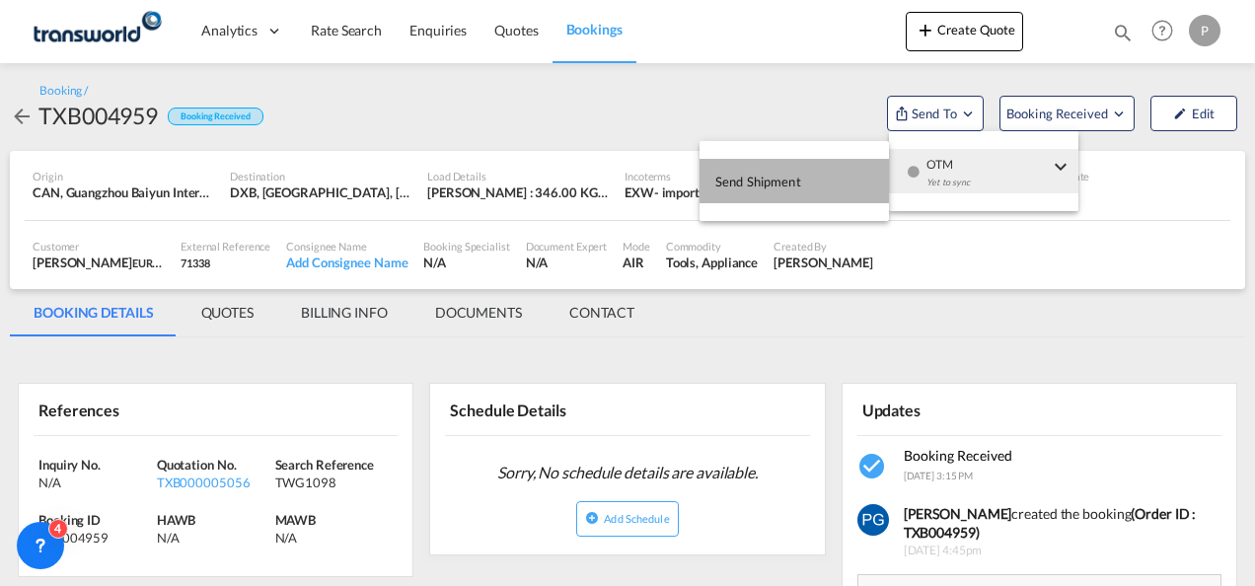
click at [823, 172] on button "Send Shipment" at bounding box center [794, 181] width 189 height 44
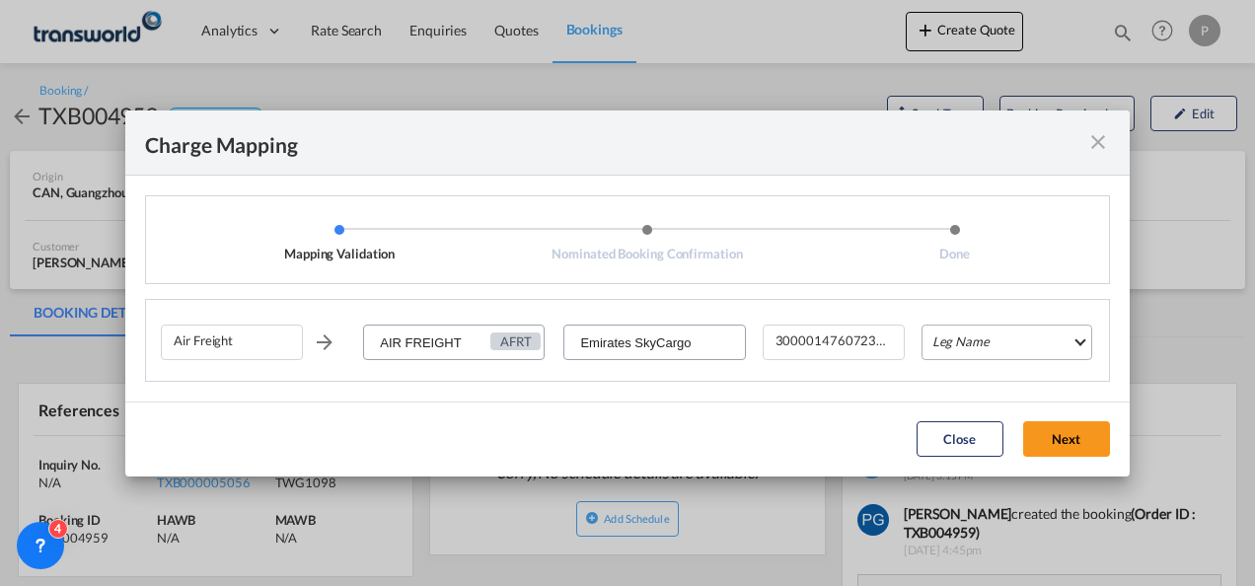
click at [949, 343] on md-select "Leg Name HANDLING ORIGIN HANDLING DESTINATION OTHERS TL PICK UP CUSTOMS ORIGIN …" at bounding box center [1007, 343] width 171 height 36
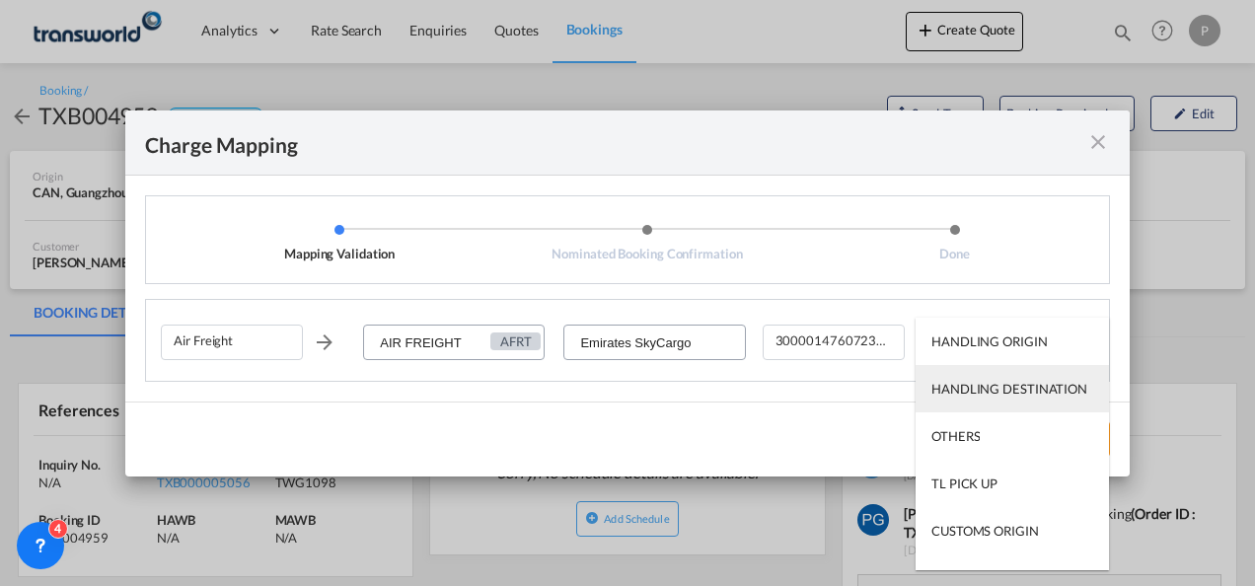
scroll to position [126, 0]
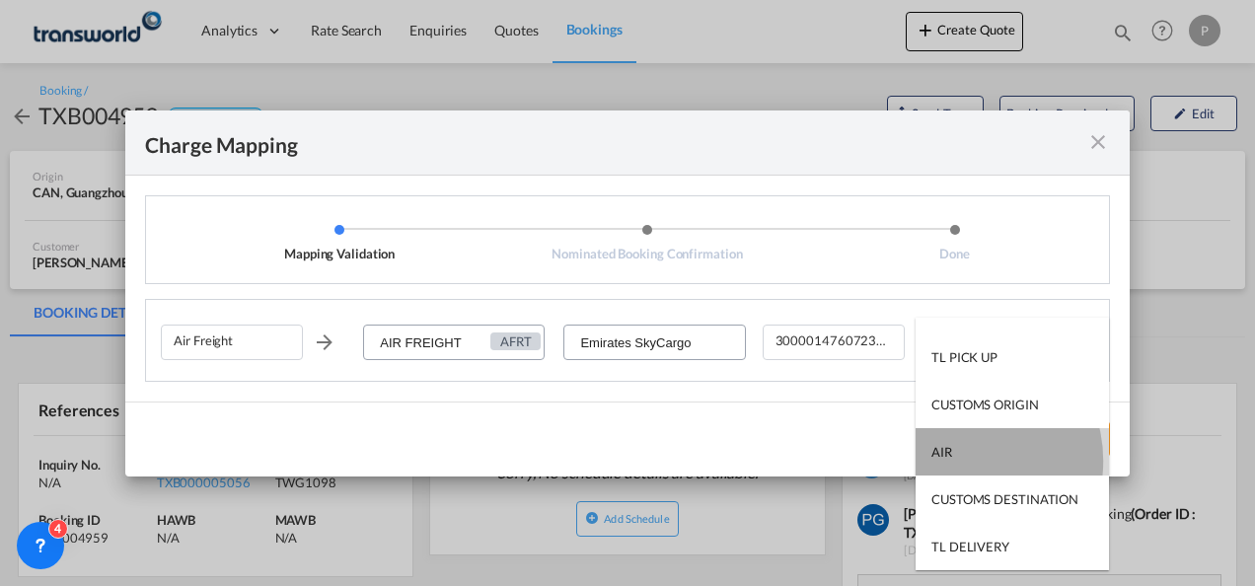
click at [959, 460] on md-option "AIR" at bounding box center [1012, 451] width 193 height 47
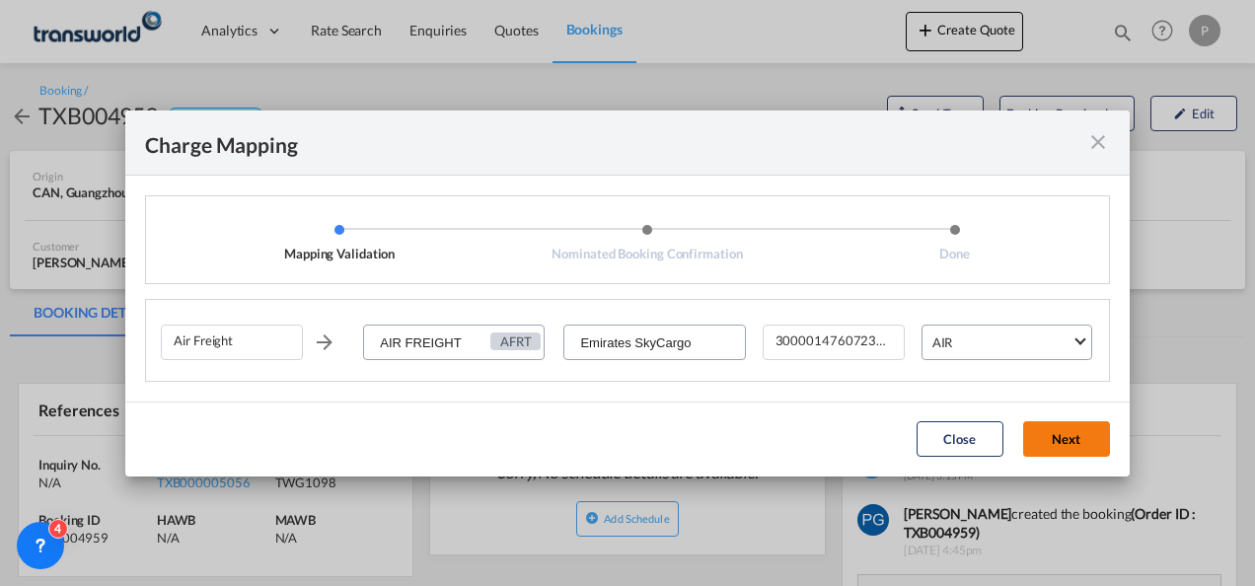
click at [1047, 438] on button "Next" at bounding box center [1066, 439] width 87 height 36
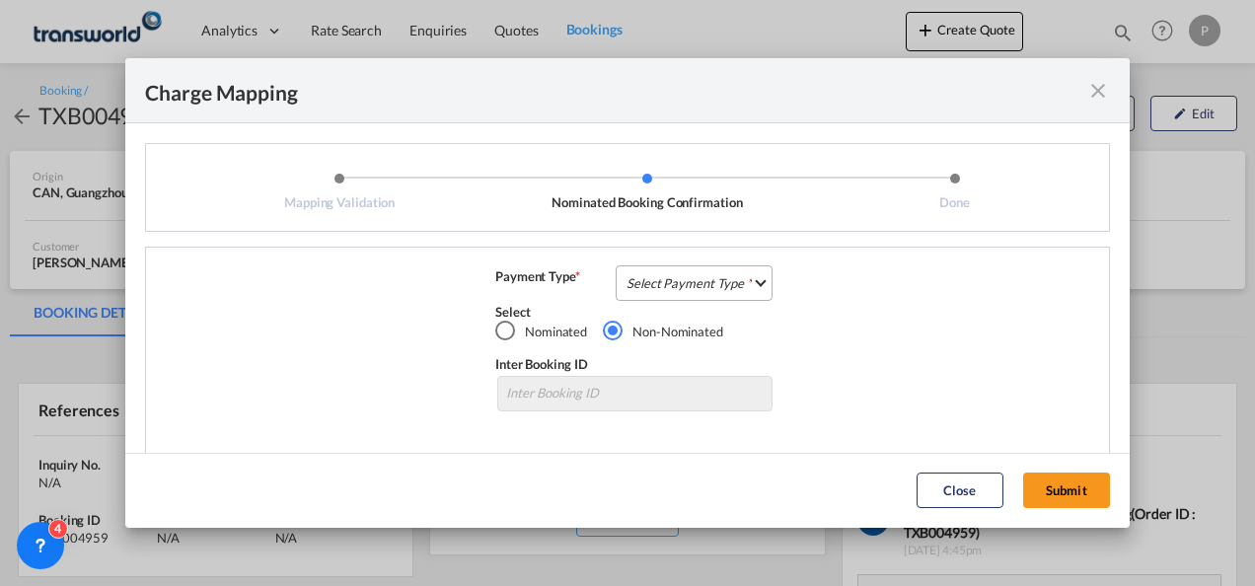
click at [689, 278] on md-select "Select Payment Type COLLECT PREPAID" at bounding box center [694, 283] width 157 height 36
click at [689, 278] on md-option "COLLECT" at bounding box center [692, 282] width 175 height 47
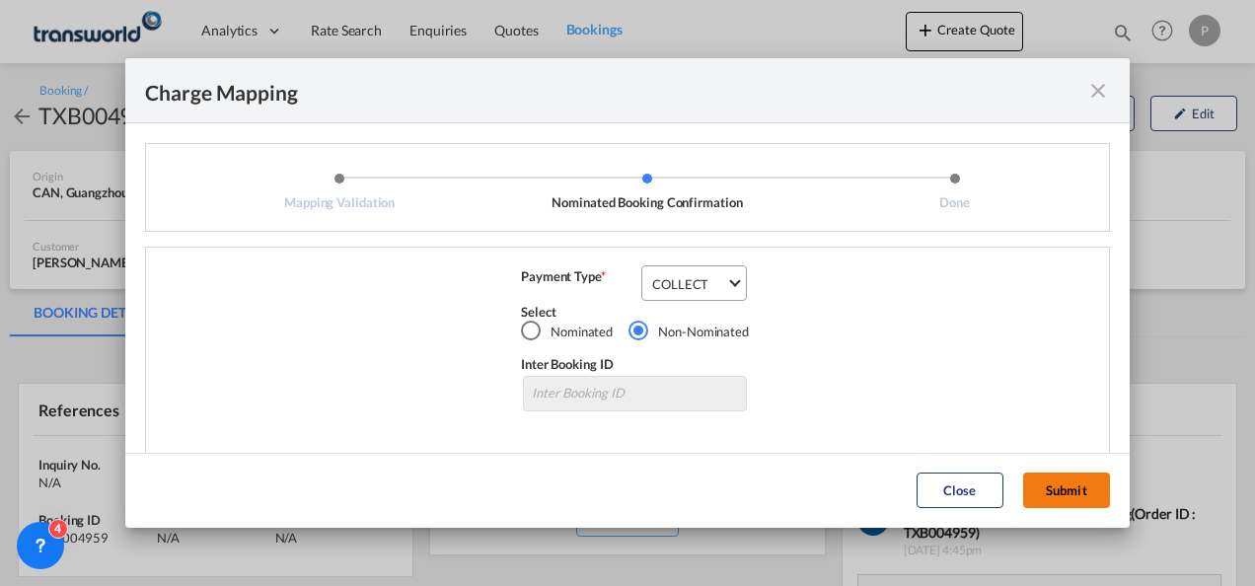
click at [1062, 486] on button "Submit" at bounding box center [1066, 491] width 87 height 36
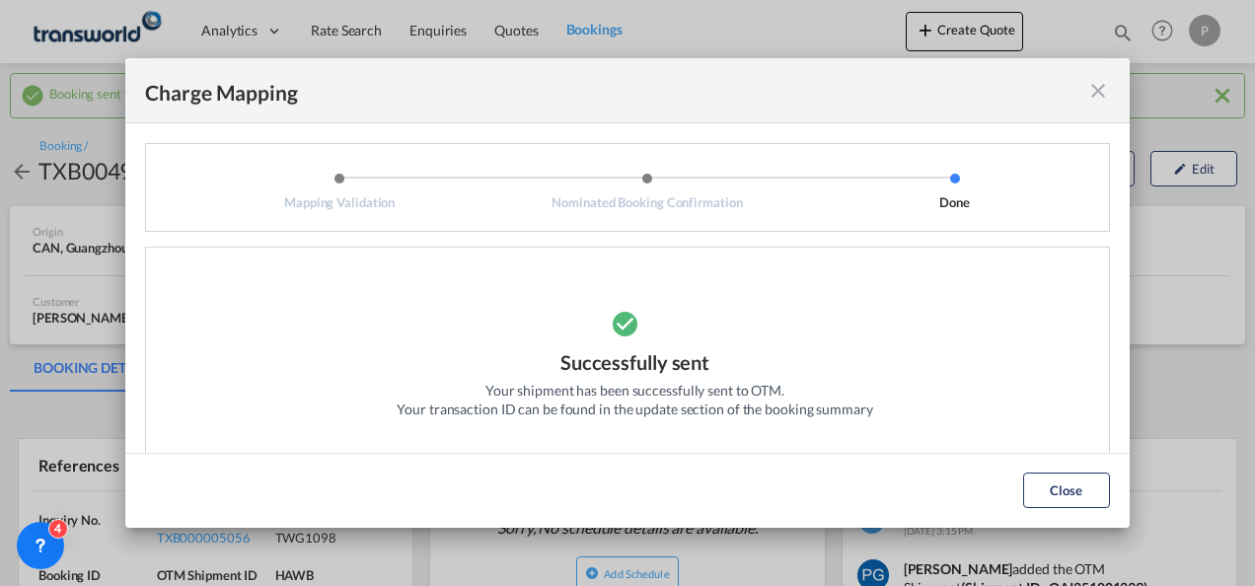
click at [1093, 93] on md-icon "icon-close fg-AAA8AD cursor" at bounding box center [1098, 91] width 24 height 24
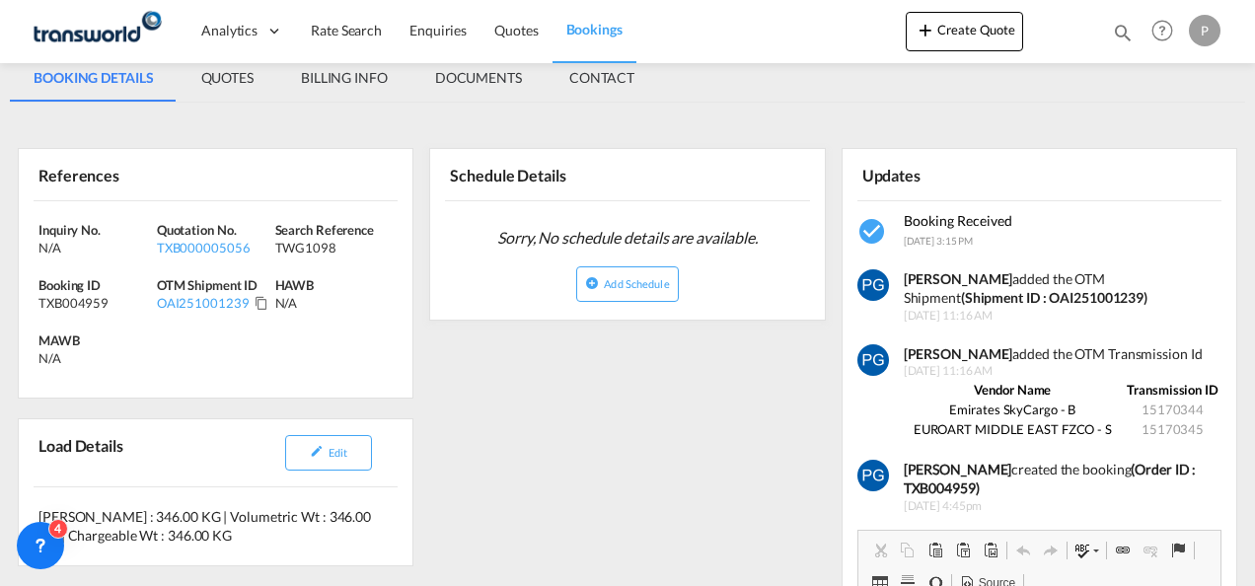
scroll to position [294, 0]
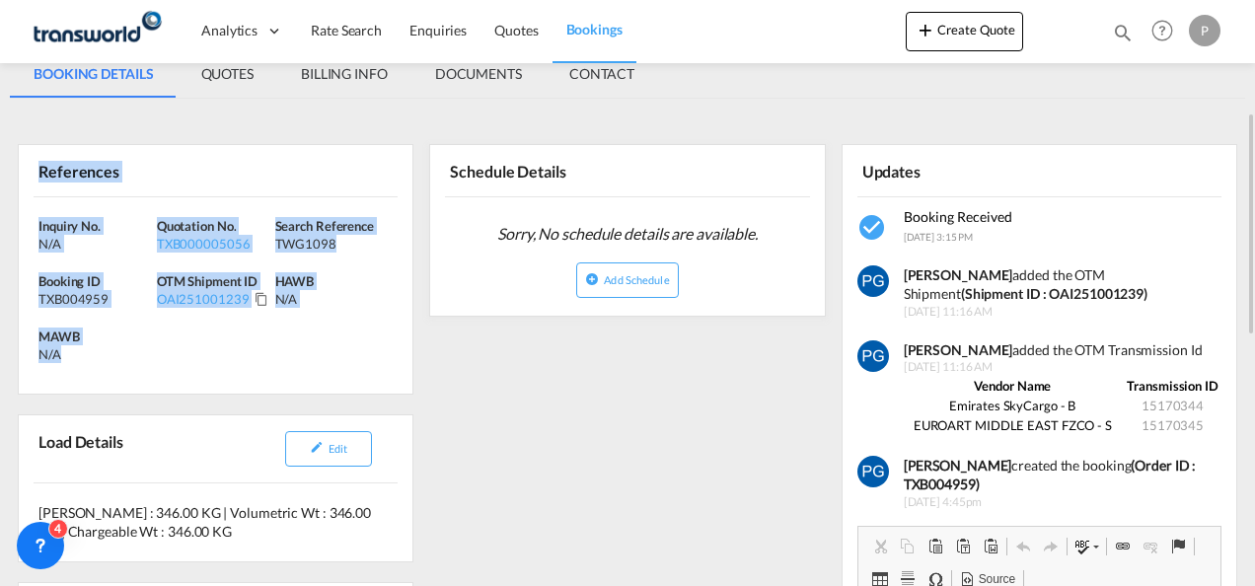
drag, startPoint x: 32, startPoint y: 170, endPoint x: 109, endPoint y: 375, distance: 219.2
click at [109, 375] on div "References Inquiry No. N/A Quotation No. TXB000005056 Search Reference TWG1098 …" at bounding box center [216, 269] width 396 height 251
copy div "References Inquiry No. N/A Quotation No. TXB000005056 Search Reference TWG1098 …"
